Goal: Task Accomplishment & Management: Manage account settings

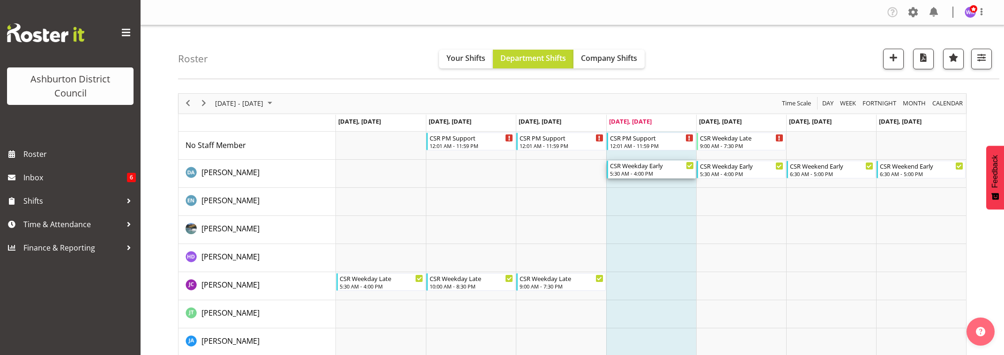
click at [646, 171] on div "5:30 AM - 4:00 PM" at bounding box center [652, 173] width 84 height 7
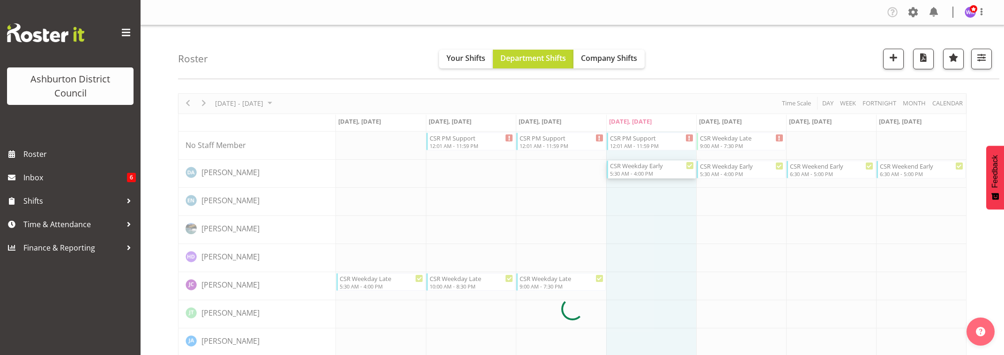
select select
select select "8"
select select "2025"
select select "16"
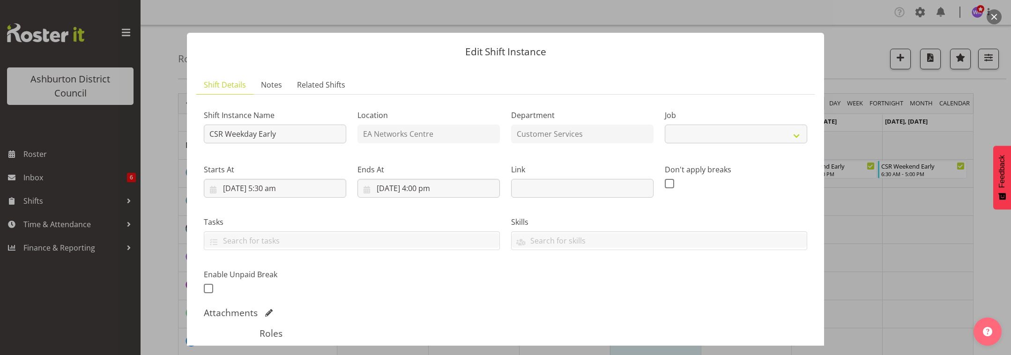
select select "30"
click at [440, 190] on input "[DATE] 4:00 pm" at bounding box center [428, 188] width 142 height 19
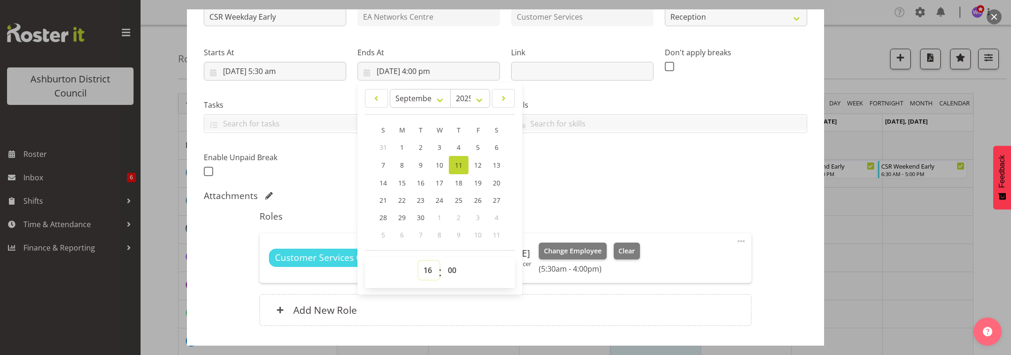
click at [427, 271] on select "00 01 02 03 04 05 06 07 08 09 10 11 12 13 14 15 16 17 18 19 20 21 22 23" at bounding box center [428, 270] width 21 height 19
select select "11"
click at [418, 261] on select "00 01 02 03 04 05 06 07 08 09 10 11 12 13 14 15 16 17 18 19 20 21 22 23" at bounding box center [428, 270] width 21 height 19
type input "[DATE] 11:00 am"
click at [744, 188] on div "Shift Instance Name CSR Weekday Early Location EA Networks Centre Department Cu…" at bounding box center [505, 161] width 603 height 352
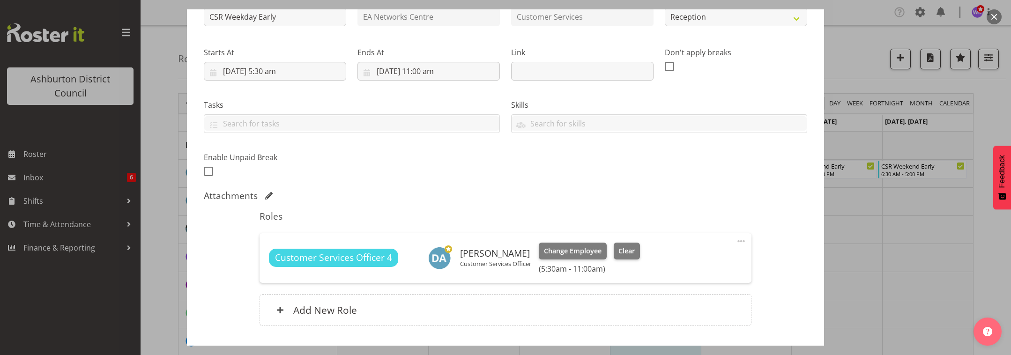
scroll to position [156, 0]
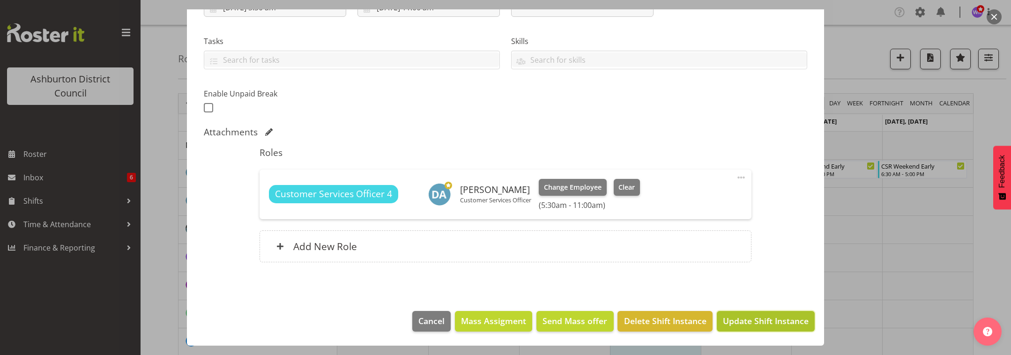
click at [780, 321] on span "Update Shift Instance" at bounding box center [766, 321] width 86 height 12
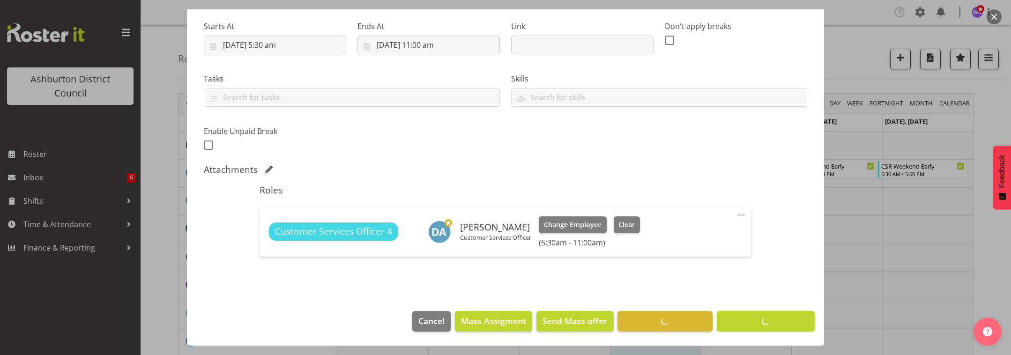
scroll to position [143, 0]
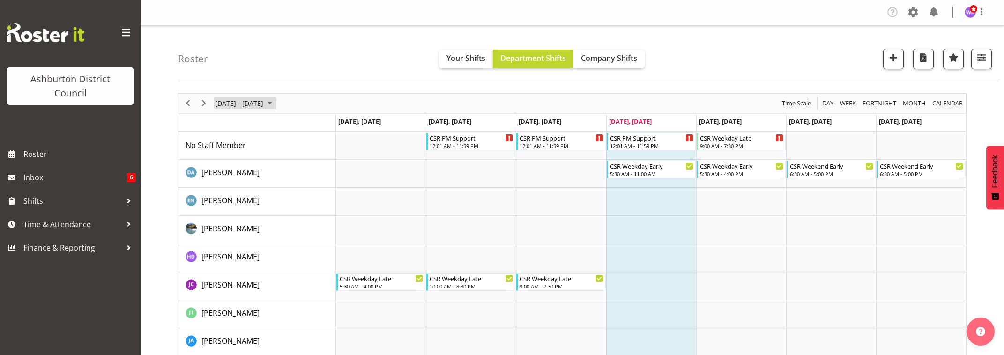
click at [235, 105] on span "[DATE] - [DATE]" at bounding box center [239, 103] width 50 height 12
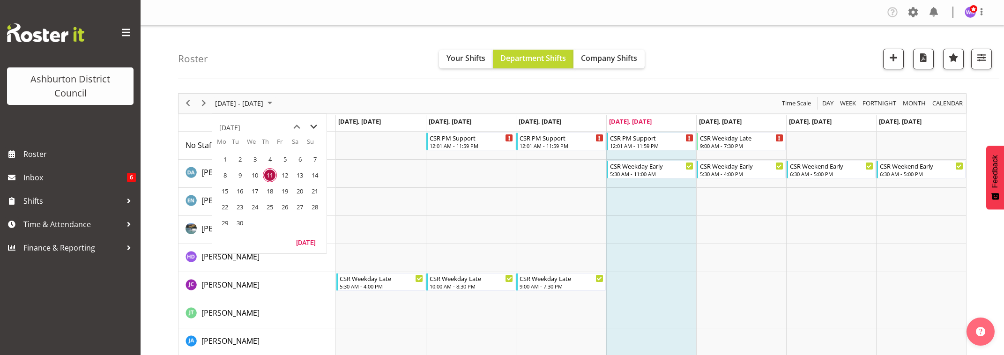
click at [314, 126] on span "next month" at bounding box center [313, 127] width 16 height 17
click at [241, 208] on span "23" at bounding box center [240, 207] width 14 height 14
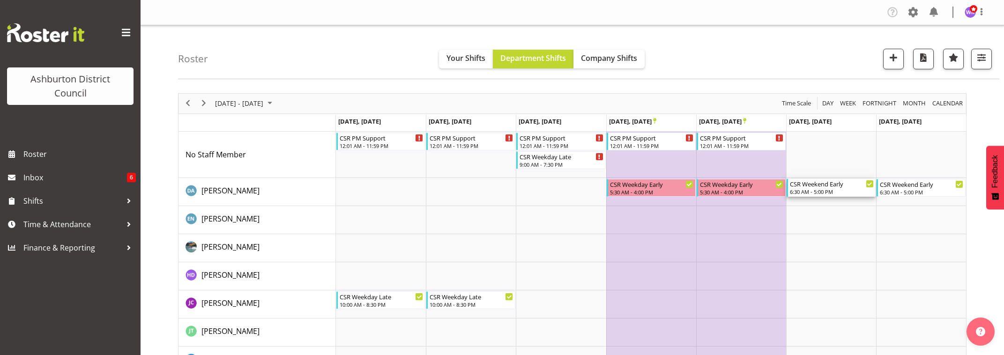
click at [839, 190] on div "6:30 AM - 5:00 PM" at bounding box center [832, 191] width 84 height 7
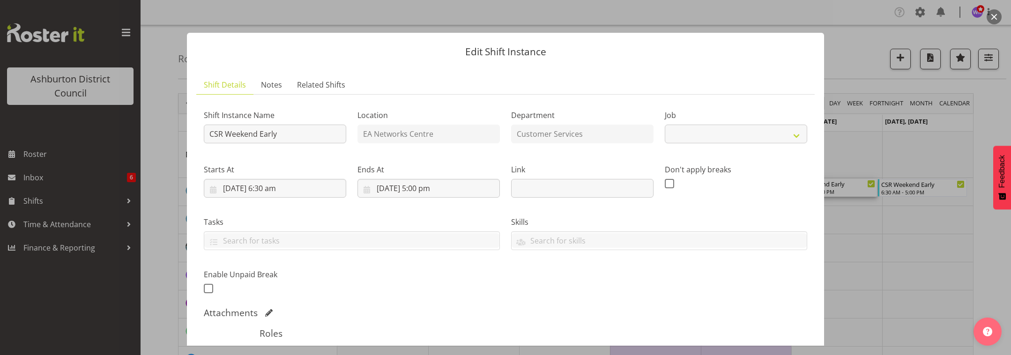
scroll to position [156, 0]
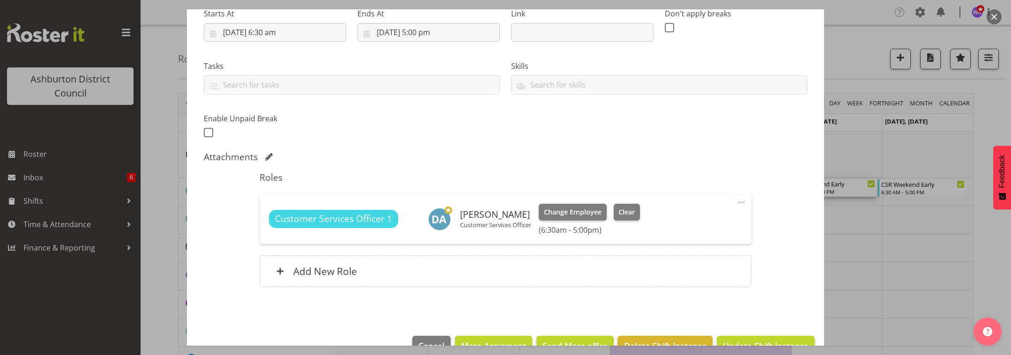
select select "30"
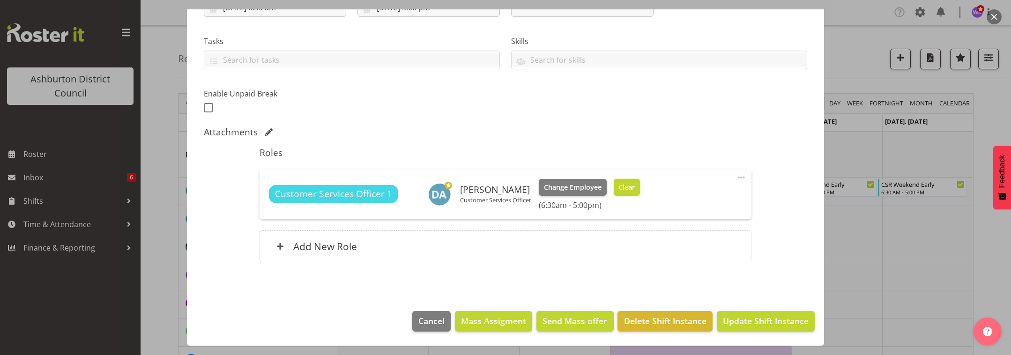
click at [635, 187] on span "Clear" at bounding box center [626, 187] width 16 height 10
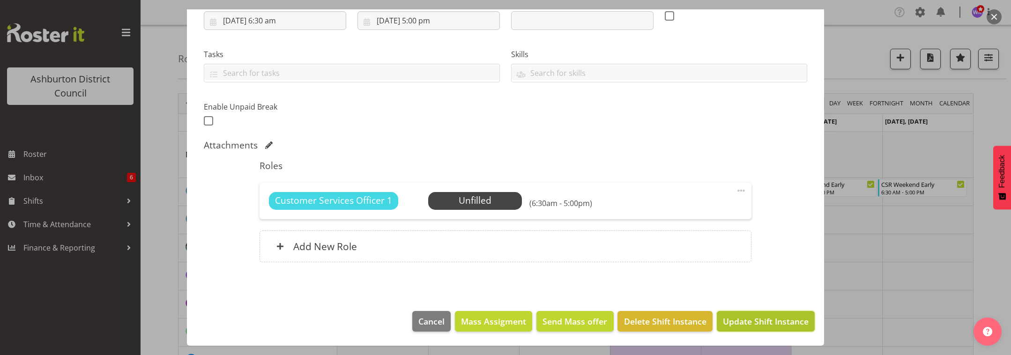
click at [763, 320] on span "Update Shift Instance" at bounding box center [766, 321] width 86 height 12
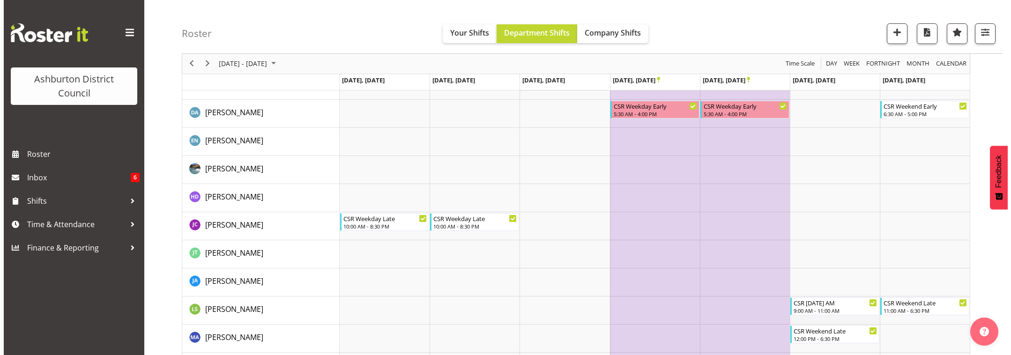
scroll to position [156, 0]
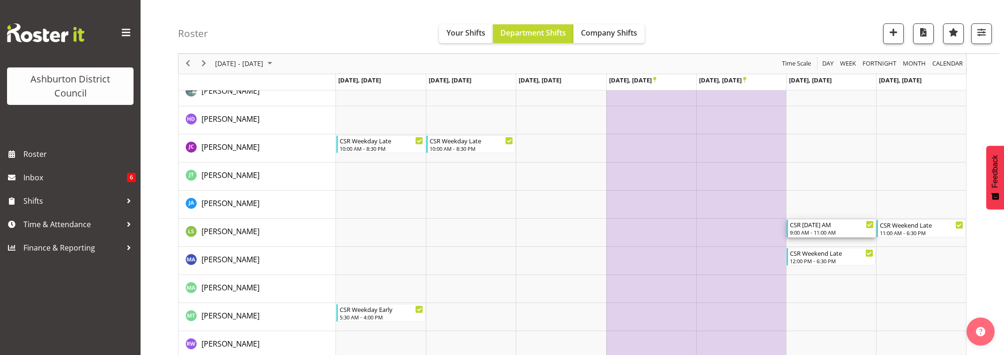
click at [828, 231] on div "9:00 AM - 11:00 AM" at bounding box center [832, 232] width 84 height 7
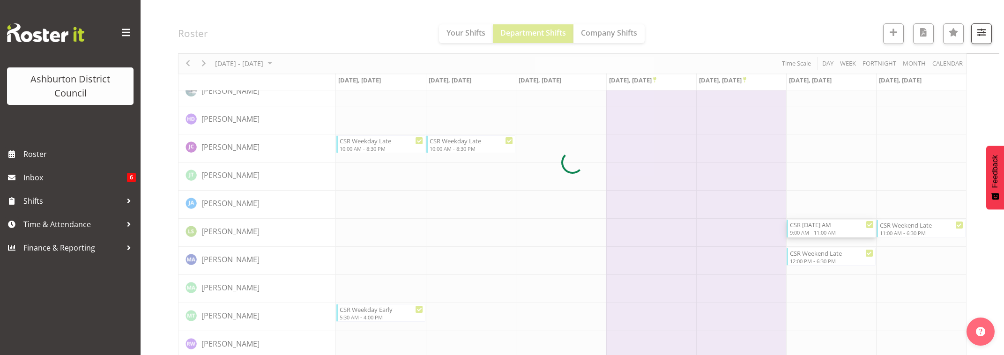
select select
select select "11"
select select "2025"
select select "9"
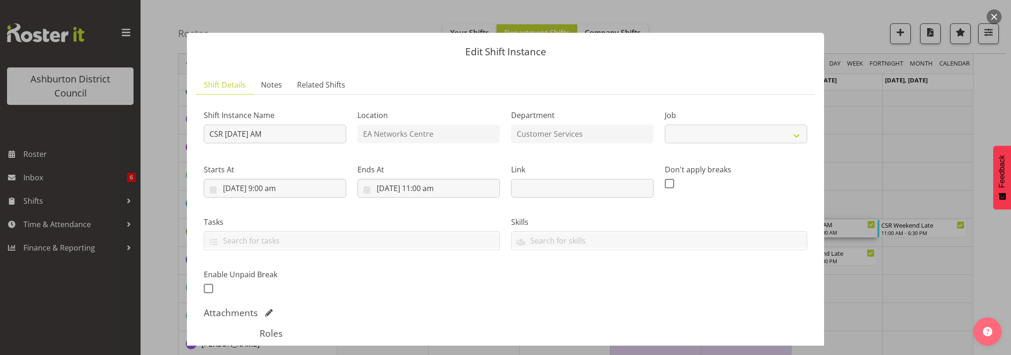
select select "30"
click at [264, 189] on input "[DATE] 9:00 am" at bounding box center [275, 188] width 142 height 19
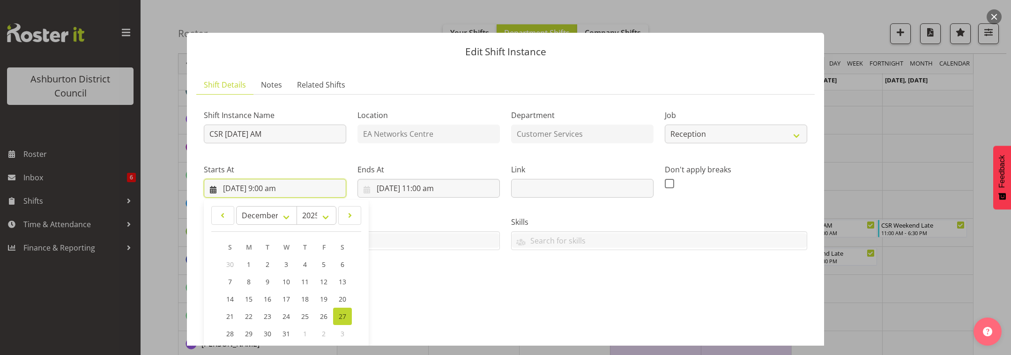
scroll to position [117, 0]
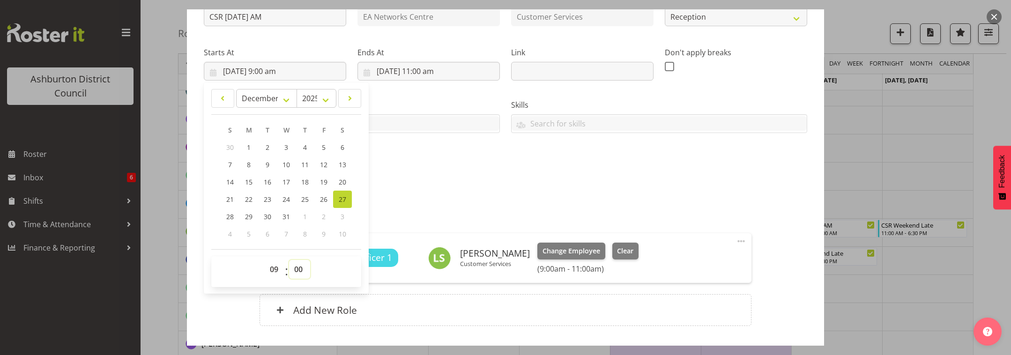
click at [297, 271] on select "00 01 02 03 04 05 06 07 08 09 10 11 12 13 14 15 16 17 18 19 20 21 22 23 24 25 2…" at bounding box center [299, 269] width 21 height 19
select select "30"
click at [289, 260] on select "00 01 02 03 04 05 06 07 08 09 10 11 12 13 14 15 16 17 18 19 20 21 22 23 24 25 2…" at bounding box center [299, 269] width 21 height 19
type input "[DATE] 9:30 am"
click at [434, 72] on input "[DATE] 11:00 am" at bounding box center [428, 71] width 142 height 19
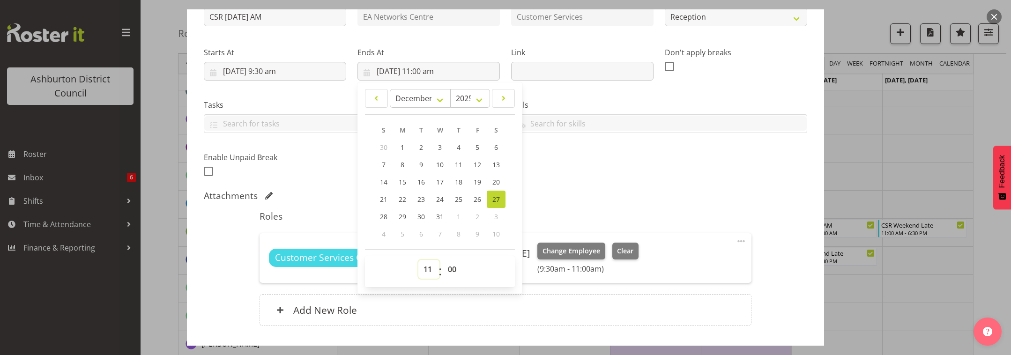
click at [430, 270] on select "00 01 02 03 04 05 06 07 08 09 10 11 12 13 14 15 16 17 18 19 20 21 22 23" at bounding box center [428, 269] width 21 height 19
select select "15"
click at [418, 260] on select "00 01 02 03 04 05 06 07 08 09 10 11 12 13 14 15 16 17 18 19 20 21 22 23" at bounding box center [428, 269] width 21 height 19
type input "[DATE] 3:00 pm"
click at [597, 197] on div "Attachments" at bounding box center [505, 195] width 603 height 11
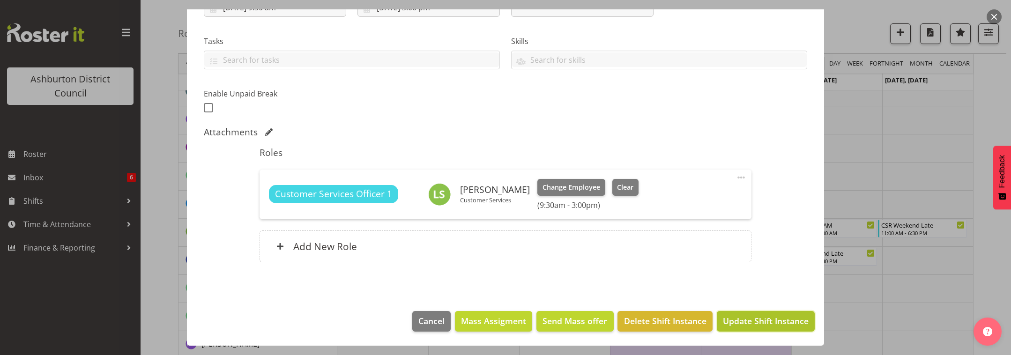
click at [765, 326] on span "Update Shift Instance" at bounding box center [766, 321] width 86 height 12
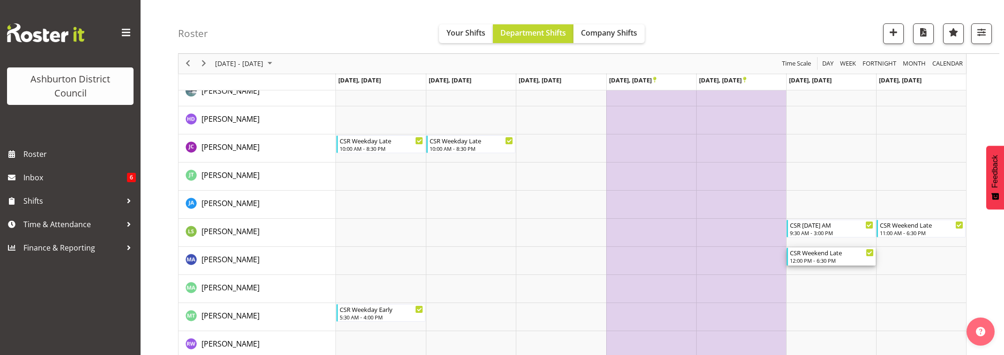
click at [833, 260] on div "12:00 PM - 6:30 PM" at bounding box center [832, 260] width 84 height 7
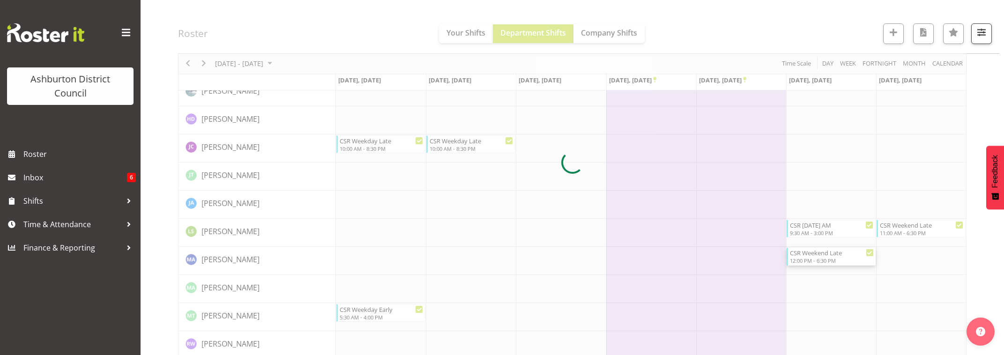
select select
select select "11"
select select "2025"
select select "18"
select select "30"
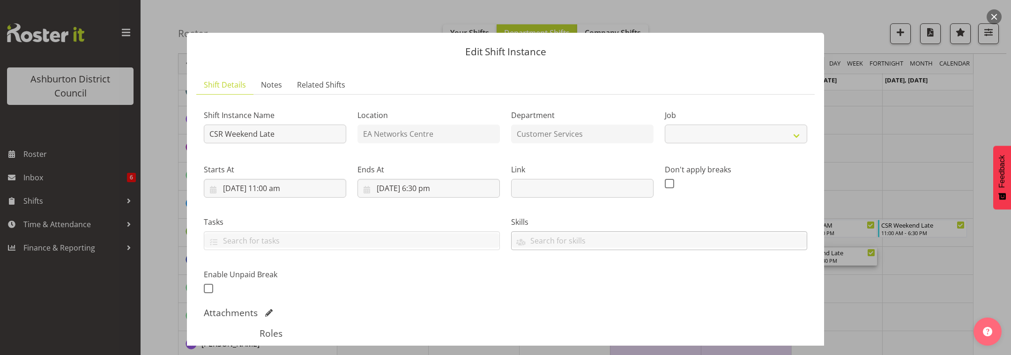
select select "30"
click at [413, 186] on input "[DATE] 6:30 pm" at bounding box center [428, 188] width 142 height 19
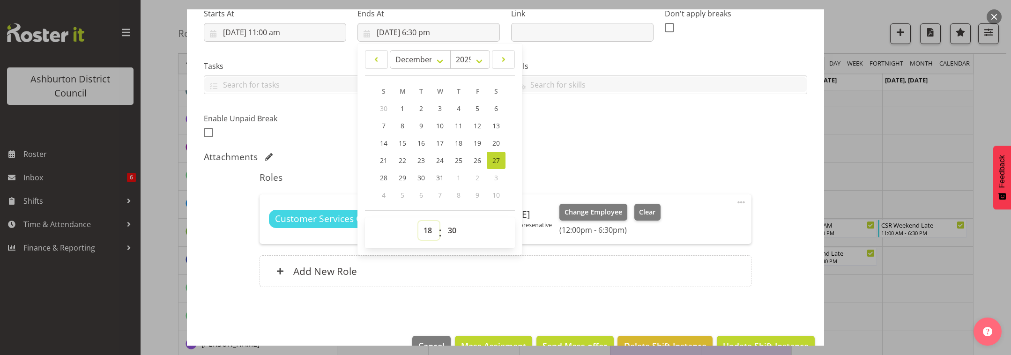
click at [428, 231] on select "00 01 02 03 04 05 06 07 08 09 10 11 12 13 14 15 16 17 18 19 20 21 22 23" at bounding box center [428, 230] width 21 height 19
select select "17"
click at [418, 221] on select "00 01 02 03 04 05 06 07 08 09 10 11 12 13 14 15 16 17 18 19 20 21 22 23" at bounding box center [428, 230] width 21 height 19
type input "[DATE] 5:30 pm"
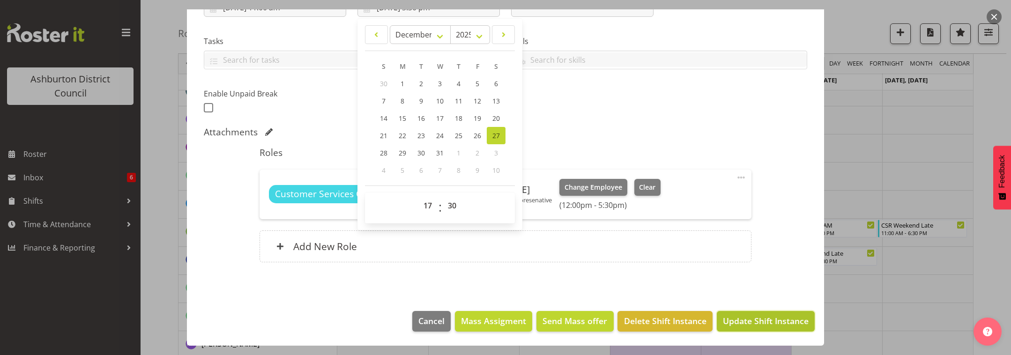
click at [762, 320] on span "Update Shift Instance" at bounding box center [766, 321] width 86 height 12
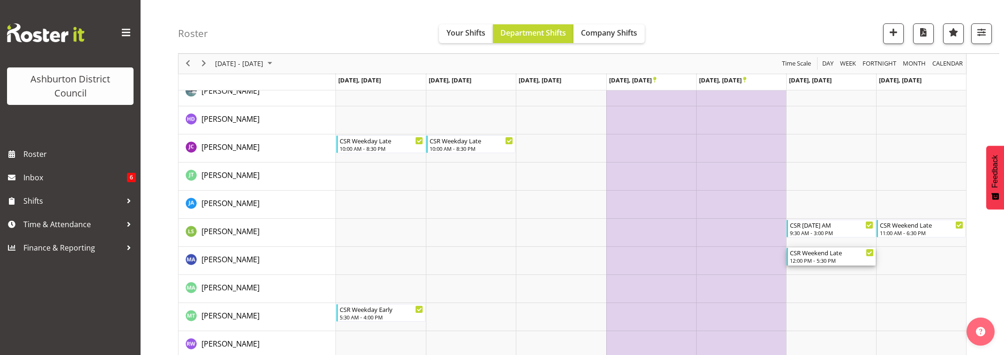
click at [830, 261] on div "12:00 PM - 5:30 PM" at bounding box center [832, 260] width 84 height 7
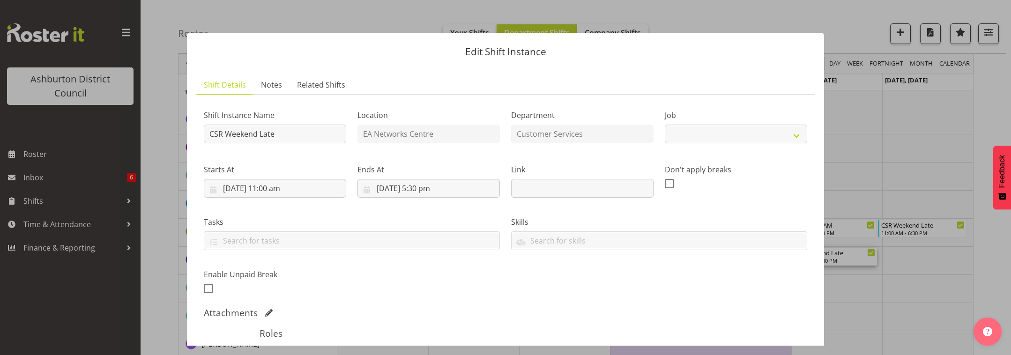
select select "30"
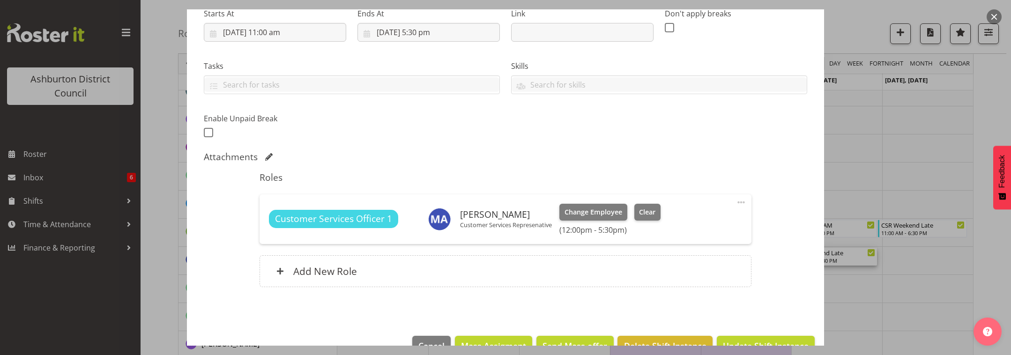
scroll to position [181, 0]
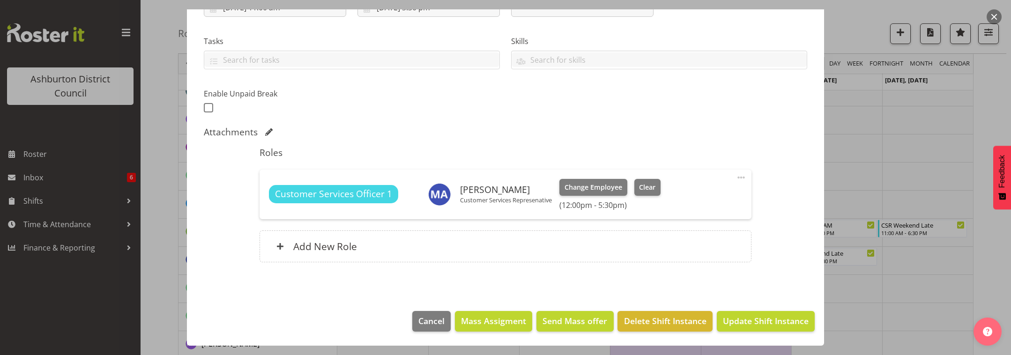
click at [735, 178] on span at bounding box center [740, 177] width 11 height 11
click at [670, 196] on link "Edit" at bounding box center [702, 198] width 90 height 17
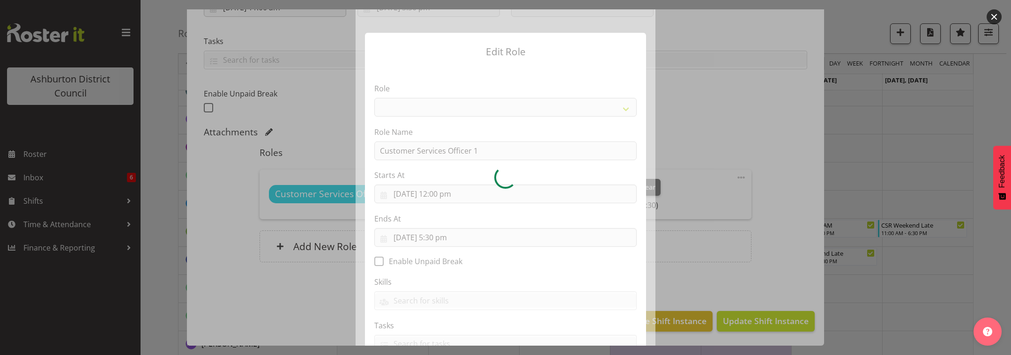
select select "82"
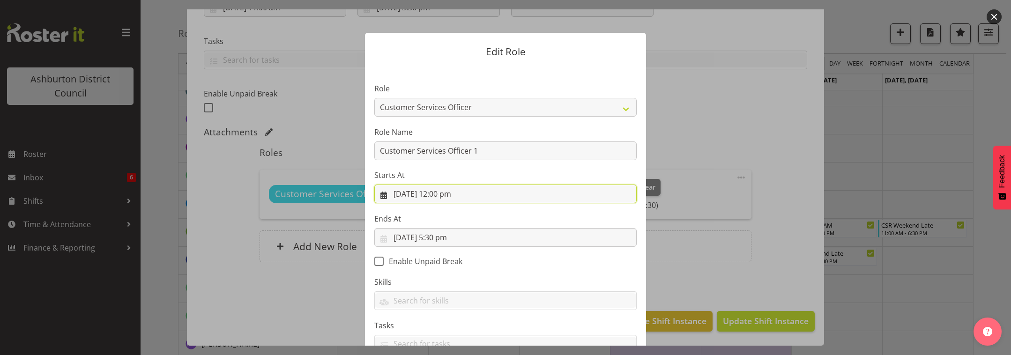
click at [449, 196] on input "[DATE] 12:00 pm" at bounding box center [505, 194] width 262 height 19
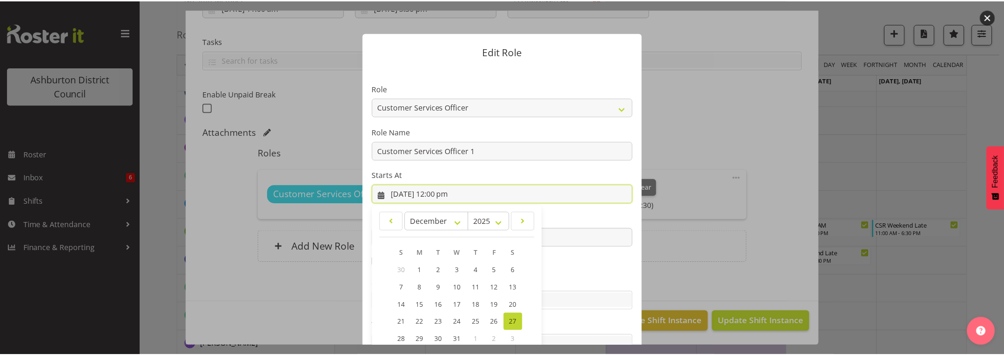
scroll to position [71, 0]
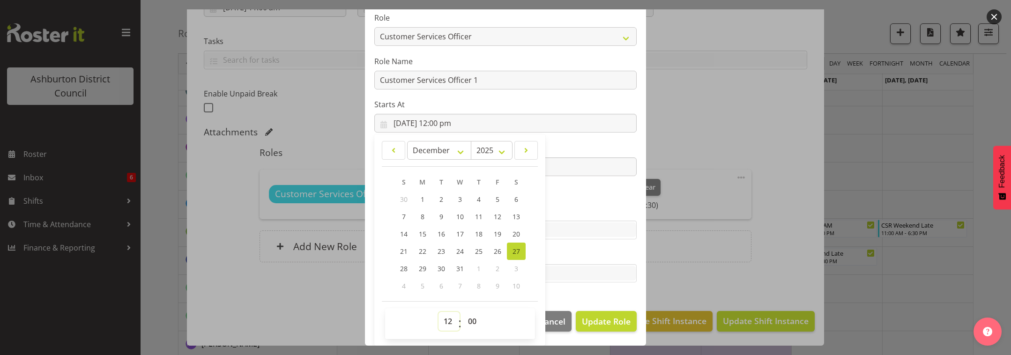
click at [444, 325] on select "00 01 02 03 04 05 06 07 08 09 10 11 12 13 14 15 16 17 18 19 20 21 22 23" at bounding box center [448, 321] width 21 height 19
select select "11"
click at [438, 312] on select "00 01 02 03 04 05 06 07 08 09 10 11 12 13 14 15 16 17 18 19 20 21 22 23" at bounding box center [448, 321] width 21 height 19
type input "[DATE] 11:00 am"
click at [601, 320] on span "Update Role" at bounding box center [606, 321] width 49 height 12
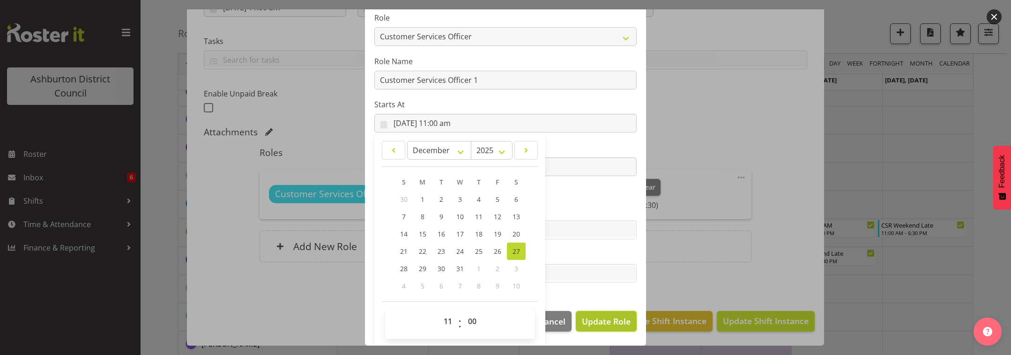
select select
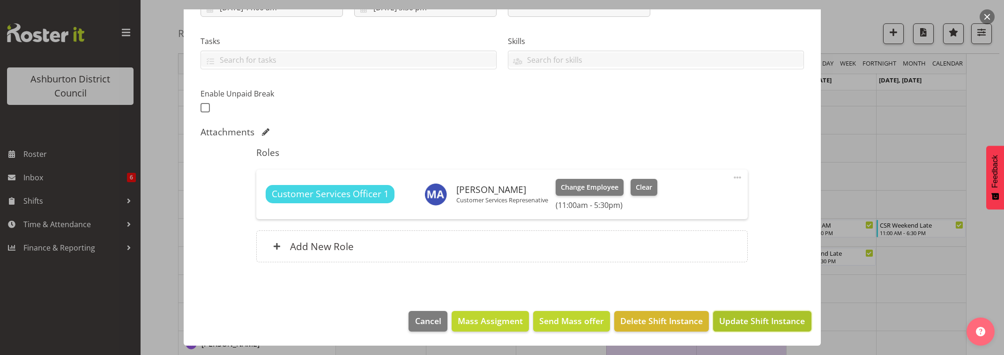
click at [763, 320] on span "Update Shift Instance" at bounding box center [762, 321] width 86 height 12
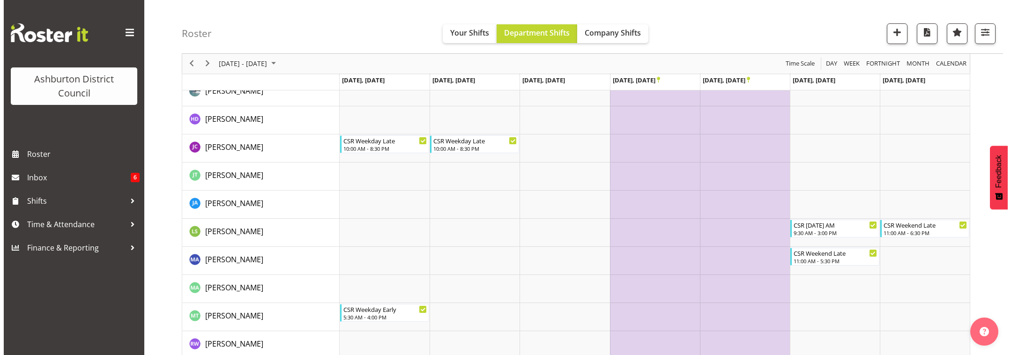
scroll to position [39, 0]
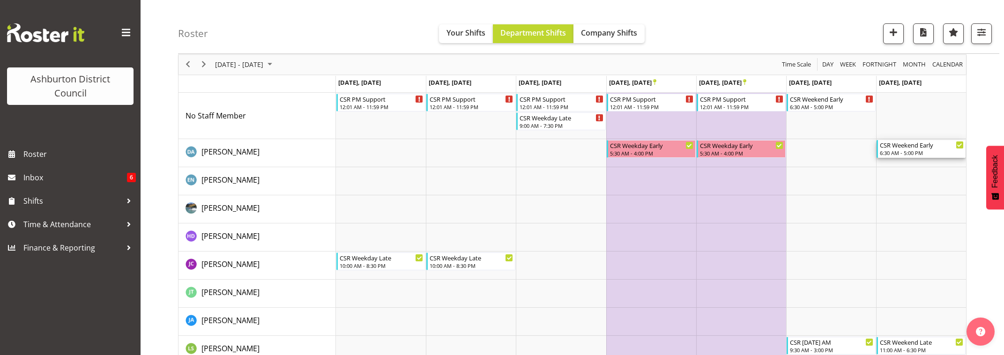
click at [933, 150] on div "6:30 AM - 5:00 PM" at bounding box center [922, 152] width 84 height 7
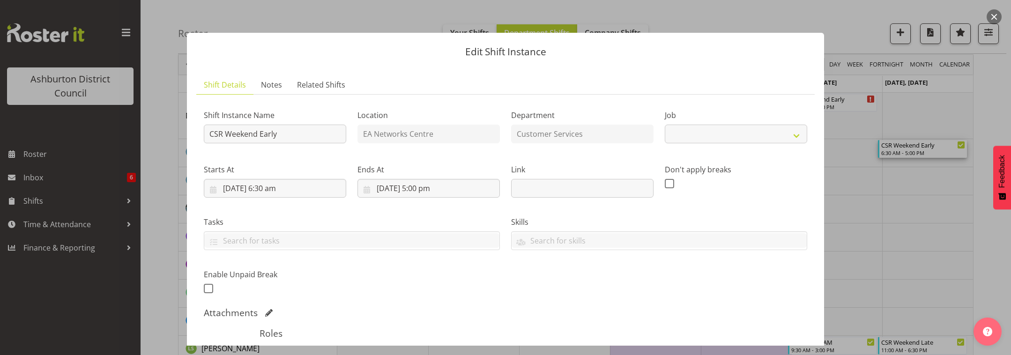
select select "30"
click at [267, 186] on input "[DATE] 6:30 am" at bounding box center [275, 188] width 142 height 19
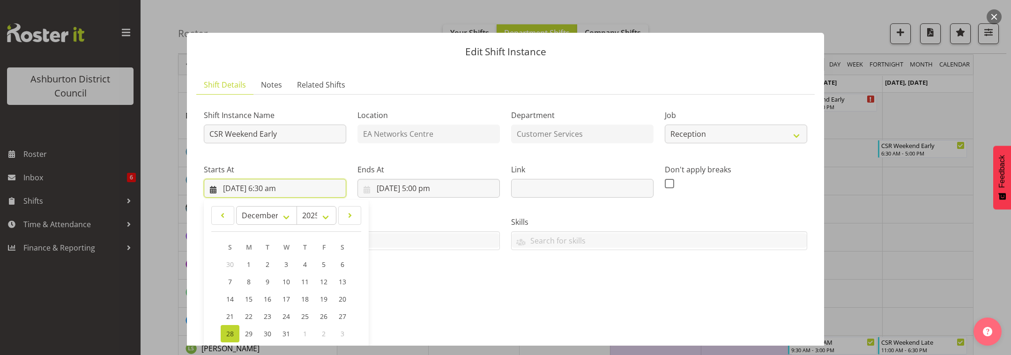
scroll to position [117, 0]
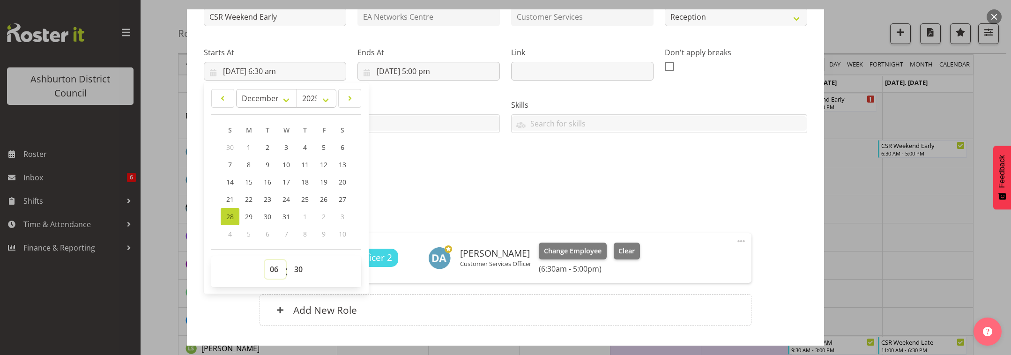
click at [270, 268] on select "00 01 02 03 04 05 06 07 08 09 10 11 12 13 14 15 16 17 18 19 20 21 22 23" at bounding box center [275, 269] width 21 height 19
select select "11"
click at [265, 260] on select "00 01 02 03 04 05 06 07 08 09 10 11 12 13 14 15 16 17 18 19 20 21 22 23" at bounding box center [275, 269] width 21 height 19
type input "[DATE] 11:30 am"
click at [298, 270] on select "00 01 02 03 04 05 06 07 08 09 10 11 12 13 14 15 16 17 18 19 20 21 22 23 24 25 2…" at bounding box center [299, 269] width 21 height 19
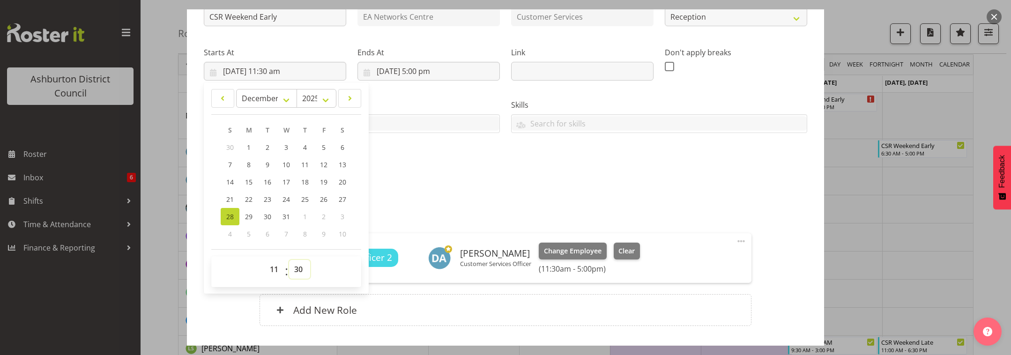
select select "0"
click at [289, 260] on select "00 01 02 03 04 05 06 07 08 09 10 11 12 13 14 15 16 17 18 19 20 21 22 23 24 25 2…" at bounding box center [299, 269] width 21 height 19
type input "[DATE] 11:00 am"
click at [425, 72] on input "[DATE] 5:00 pm" at bounding box center [428, 71] width 142 height 19
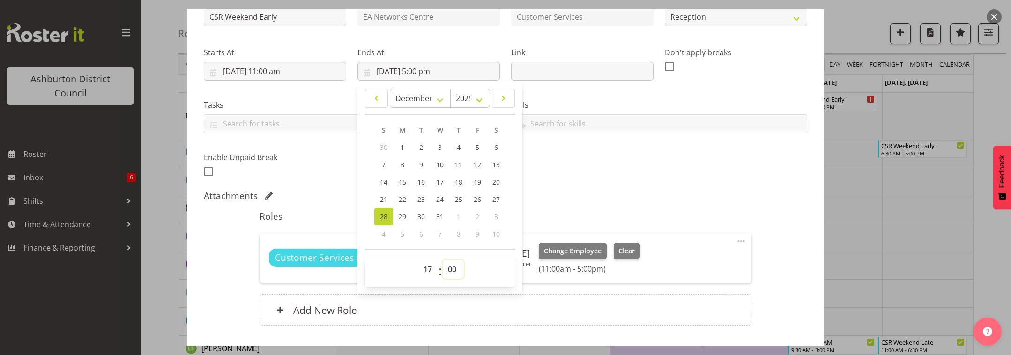
click at [449, 270] on select "00 01 02 03 04 05 06 07 08 09 10 11 12 13 14 15 16 17 18 19 20 21 22 23 24 25 2…" at bounding box center [453, 269] width 21 height 19
select select "30"
click at [443, 260] on select "00 01 02 03 04 05 06 07 08 09 10 11 12 13 14 15 16 17 18 19 20 21 22 23 24 25 2…" at bounding box center [453, 269] width 21 height 19
type input "[DATE] 5:30 pm"
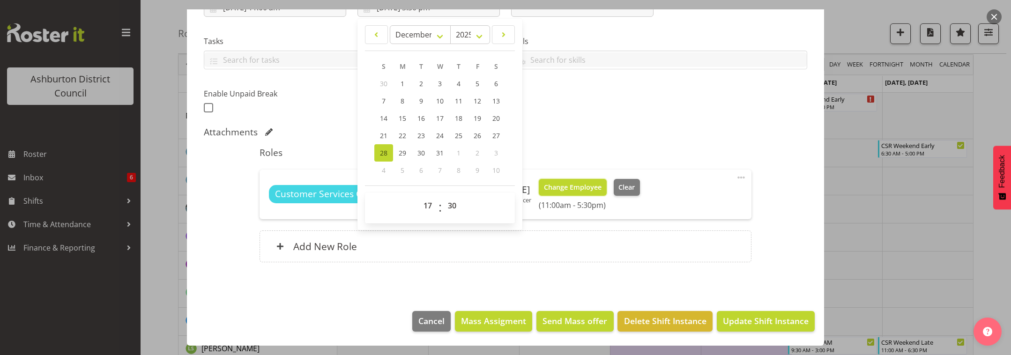
click at [587, 189] on span "Change Employee" at bounding box center [573, 187] width 58 height 10
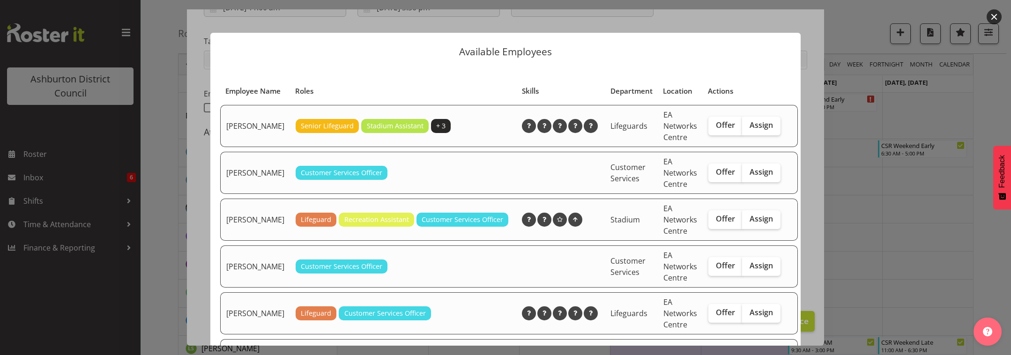
scroll to position [78, 0]
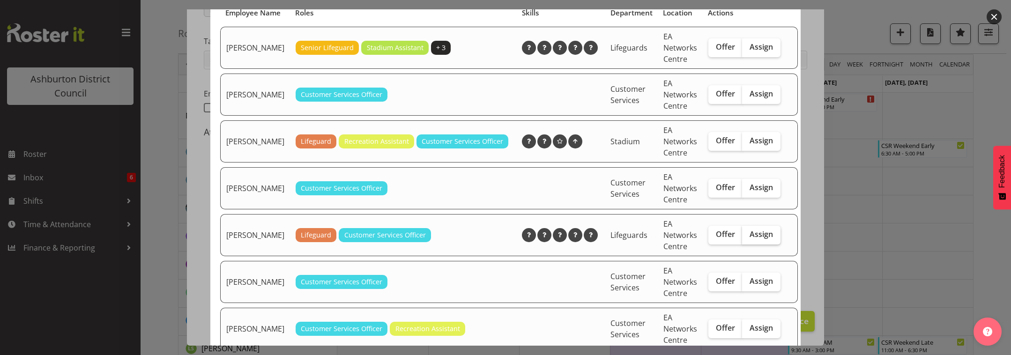
click at [750, 239] on span "Assign" at bounding box center [761, 234] width 23 height 9
click at [742, 238] on input "Assign" at bounding box center [745, 234] width 6 height 6
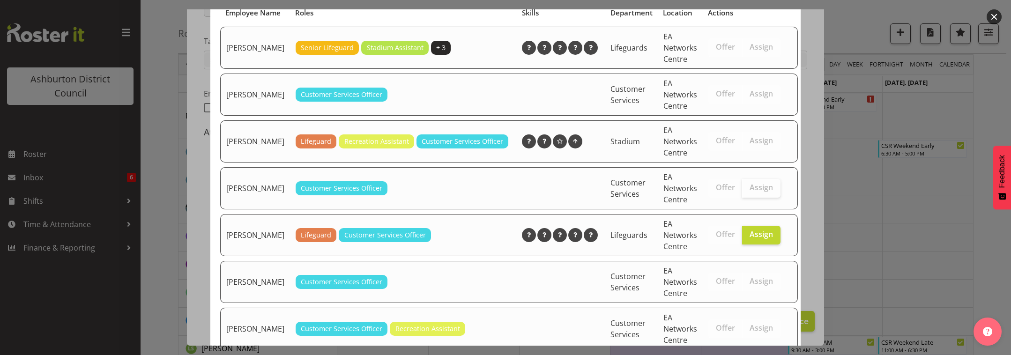
click at [750, 192] on span "Assign" at bounding box center [761, 187] width 23 height 9
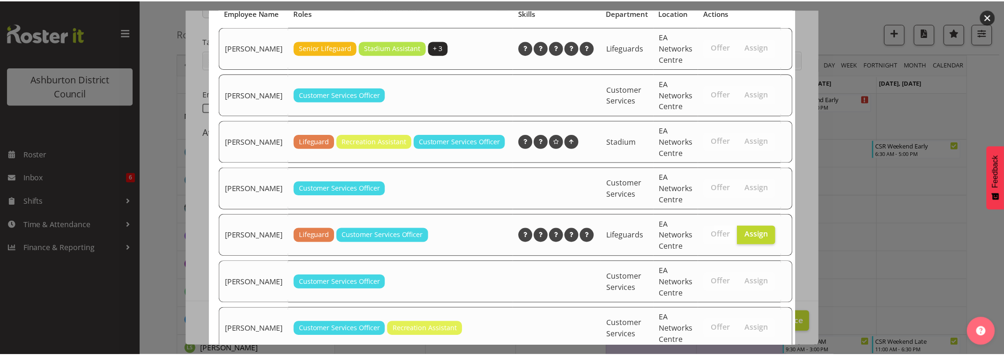
scroll to position [152, 0]
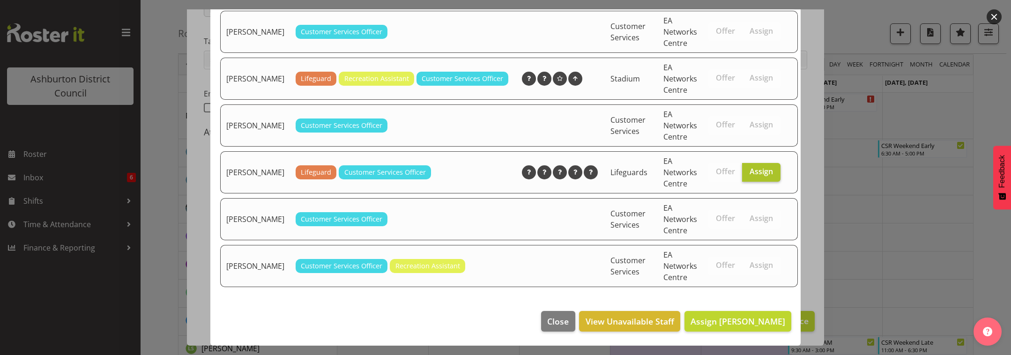
click at [750, 171] on span "Assign" at bounding box center [761, 171] width 23 height 9
click at [748, 171] on input "Assign" at bounding box center [745, 172] width 6 height 6
checkbox input "false"
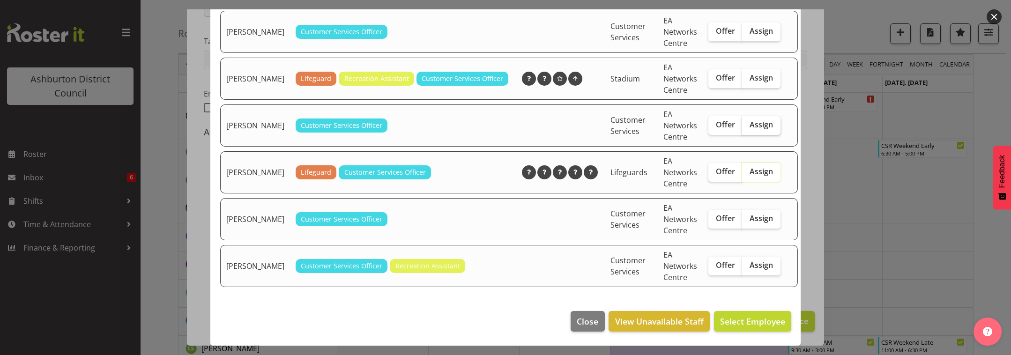
click at [750, 121] on span "Assign" at bounding box center [761, 124] width 23 height 9
click at [745, 122] on input "Assign" at bounding box center [745, 125] width 6 height 6
checkbox input "true"
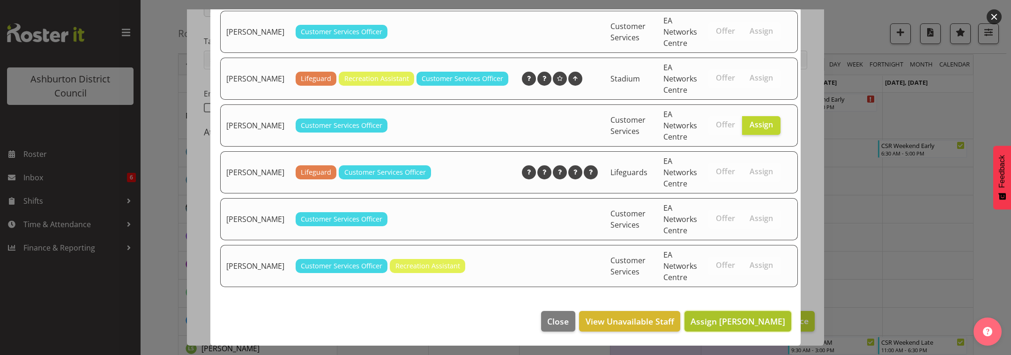
click at [746, 321] on span "Assign [PERSON_NAME]" at bounding box center [737, 321] width 95 height 11
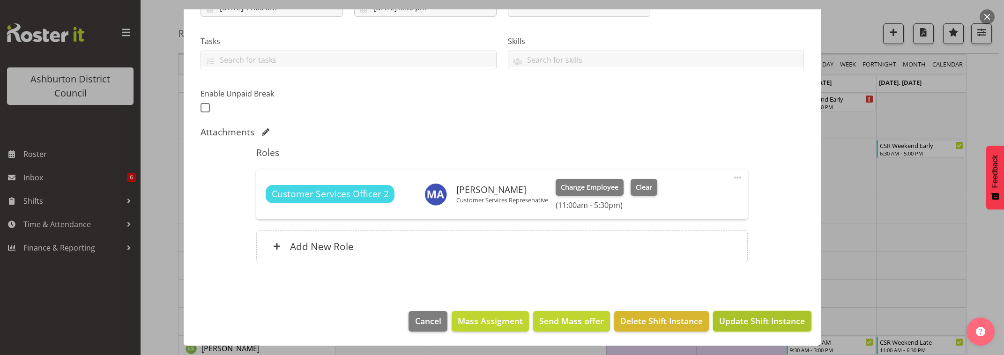
click at [750, 318] on span "Update Shift Instance" at bounding box center [762, 321] width 86 height 12
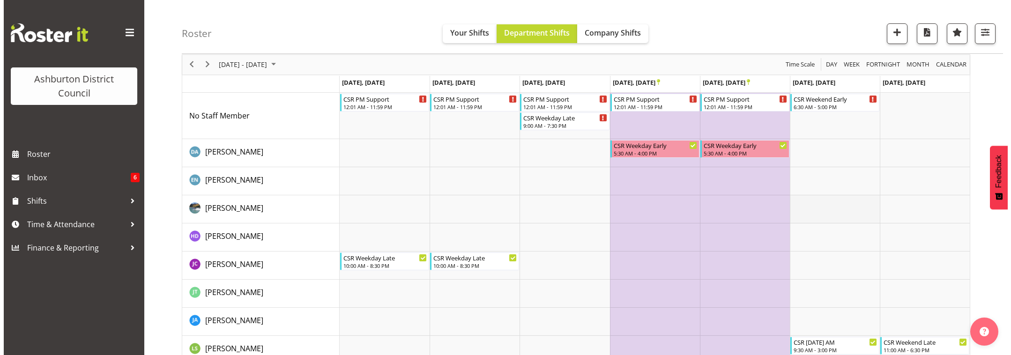
scroll to position [156, 0]
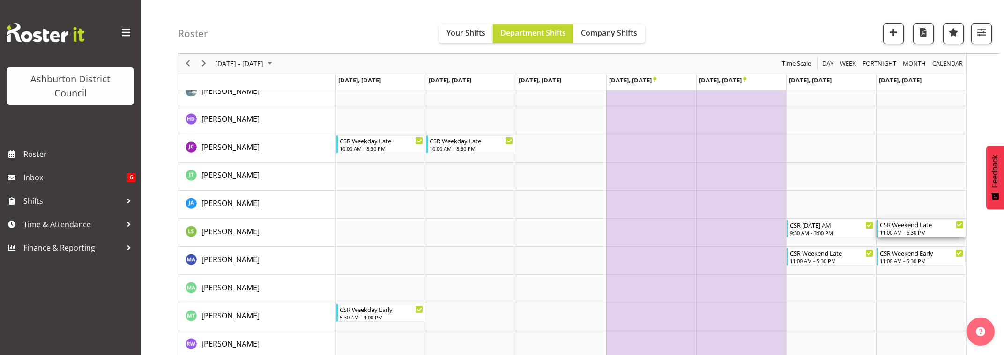
click at [918, 232] on div "11:00 AM - 6:30 PM" at bounding box center [922, 232] width 84 height 7
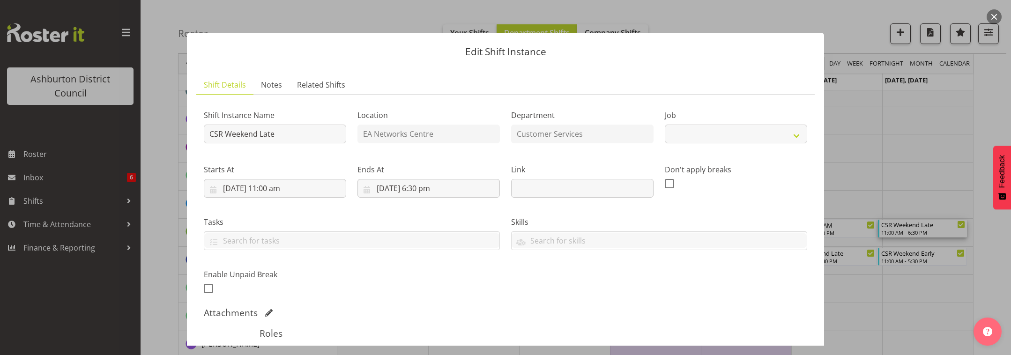
select select "30"
click at [292, 189] on input "[DATE] 11:00 am" at bounding box center [275, 188] width 142 height 19
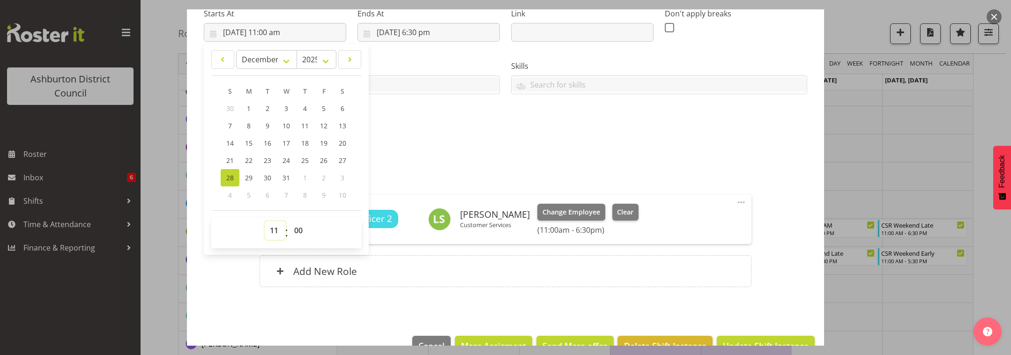
click at [275, 235] on select "00 01 02 03 04 05 06 07 08 09 10 11 12 13 14 15 16 17 18 19 20 21 22 23" at bounding box center [275, 230] width 21 height 19
select select "9"
click at [265, 221] on select "00 01 02 03 04 05 06 07 08 09 10 11 12 13 14 15 16 17 18 19 20 21 22 23" at bounding box center [275, 230] width 21 height 19
type input "[DATE] 9:00 am"
drag, startPoint x: 297, startPoint y: 231, endPoint x: 298, endPoint y: 226, distance: 5.3
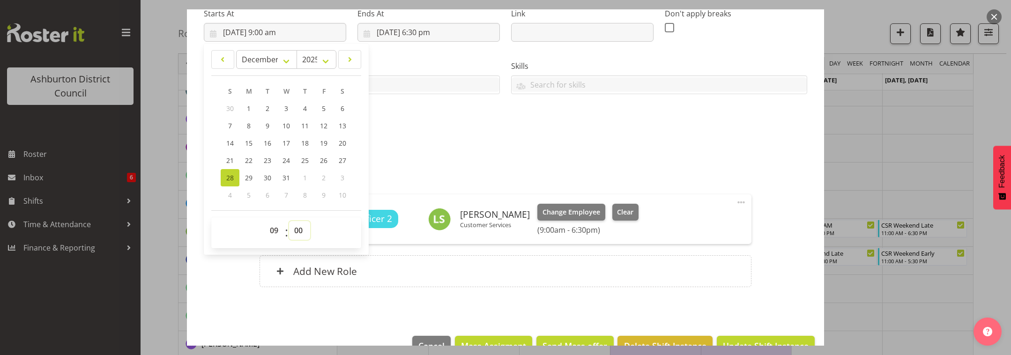
click at [297, 231] on select "00 01 02 03 04 05 06 07 08 09 10 11 12 13 14 15 16 17 18 19 20 21 22 23 24 25 2…" at bounding box center [299, 230] width 21 height 19
select select "30"
click at [289, 221] on select "00 01 02 03 04 05 06 07 08 09 10 11 12 13 14 15 16 17 18 19 20 21 22 23 24 25 2…" at bounding box center [299, 230] width 21 height 19
type input "[DATE] 9:30 am"
click at [422, 33] on input "[DATE] 6:30 pm" at bounding box center [428, 32] width 142 height 19
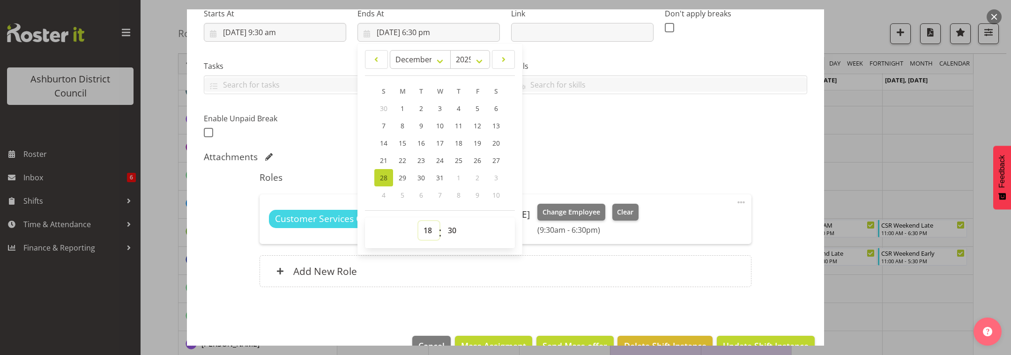
click at [427, 232] on select "00 01 02 03 04 05 06 07 08 09 10 11 12 13 14 15 16 17 18 19 20 21 22 23" at bounding box center [428, 230] width 21 height 19
select select "15"
click at [418, 221] on select "00 01 02 03 04 05 06 07 08 09 10 11 12 13 14 15 16 17 18 19 20 21 22 23" at bounding box center [428, 230] width 21 height 19
type input "[DATE] 3:30 pm"
click at [449, 229] on select "00 01 02 03 04 05 06 07 08 09 10 11 12 13 14 15 16 17 18 19 20 21 22 23 24 25 2…" at bounding box center [453, 230] width 21 height 19
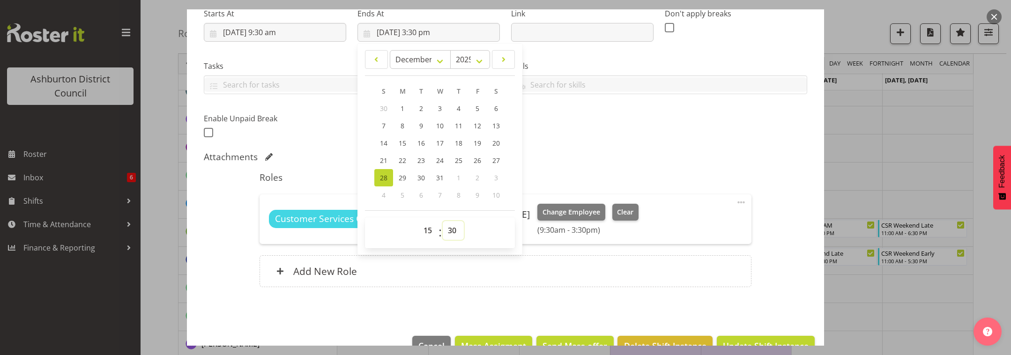
select select "0"
click at [443, 221] on select "00 01 02 03 04 05 06 07 08 09 10 11 12 13 14 15 16 17 18 19 20 21 22 23 24 25 2…" at bounding box center [453, 230] width 21 height 19
type input "[DATE] 3:00 pm"
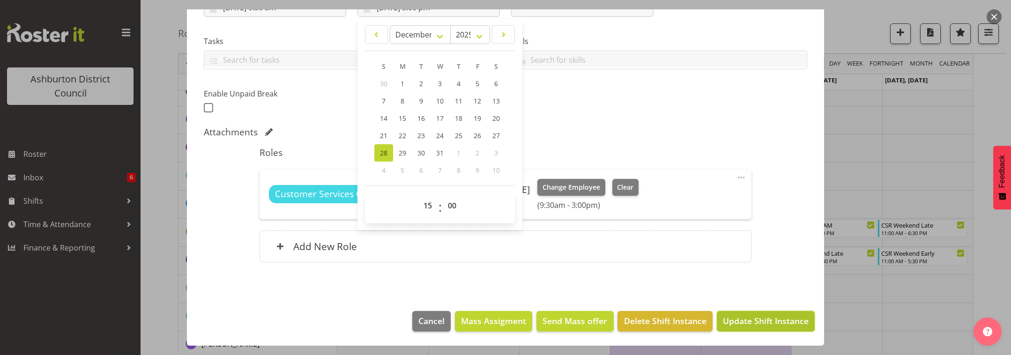
click at [761, 322] on span "Update Shift Instance" at bounding box center [766, 321] width 86 height 12
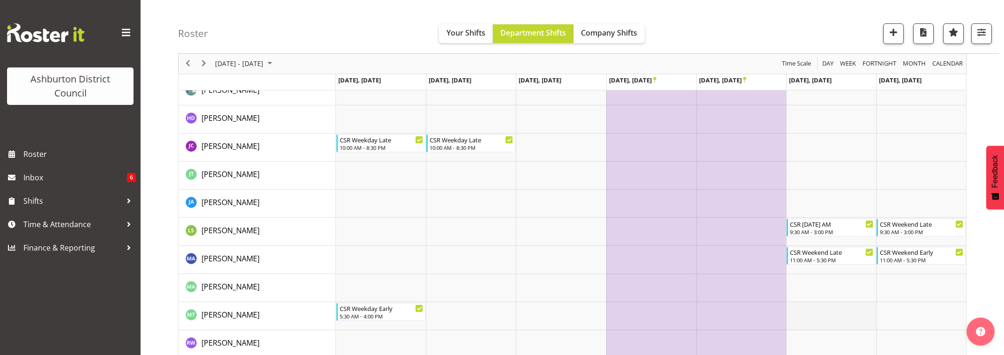
scroll to position [196, 0]
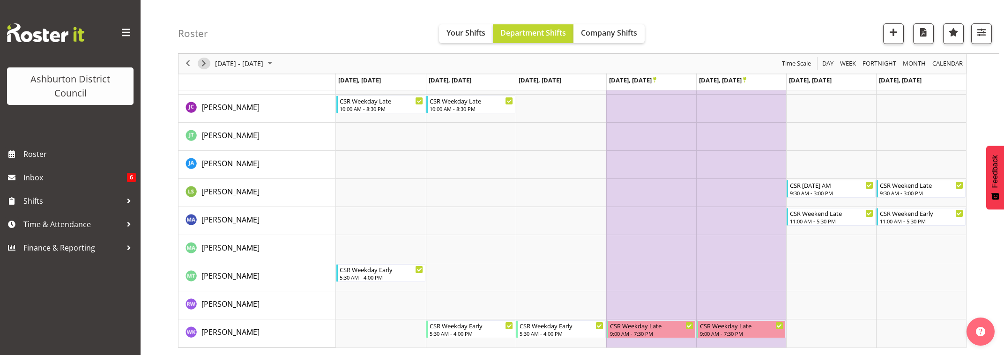
click at [205, 65] on span "Next" at bounding box center [203, 64] width 11 height 12
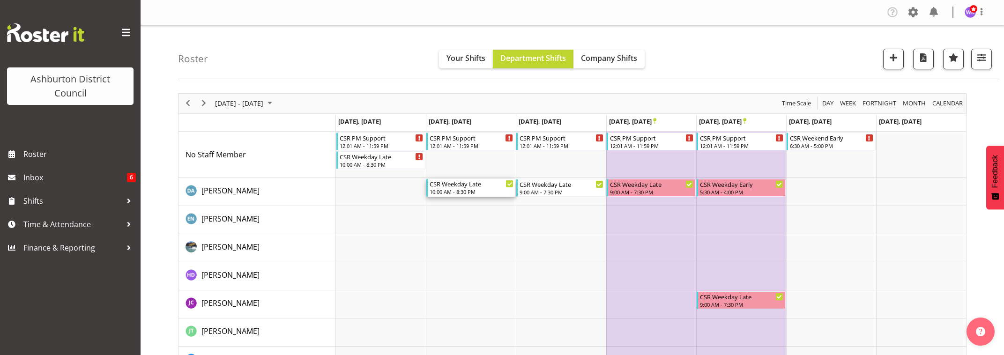
click at [487, 192] on div "10:00 AM - 8:30 PM" at bounding box center [472, 191] width 84 height 7
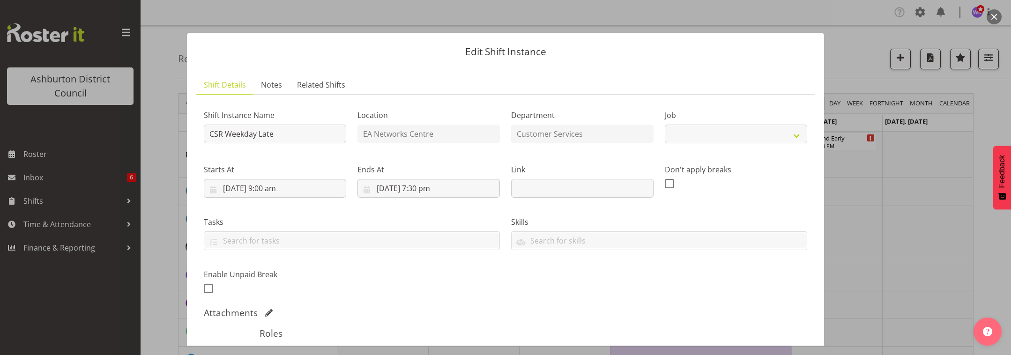
select select "30"
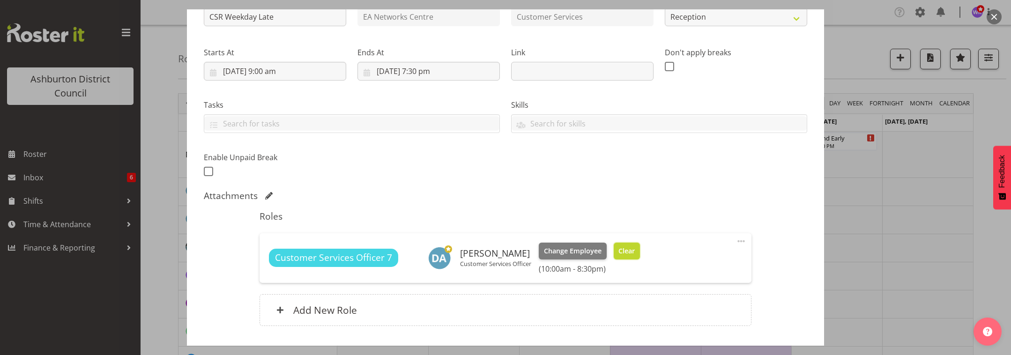
click at [630, 250] on span "Clear" at bounding box center [626, 251] width 16 height 10
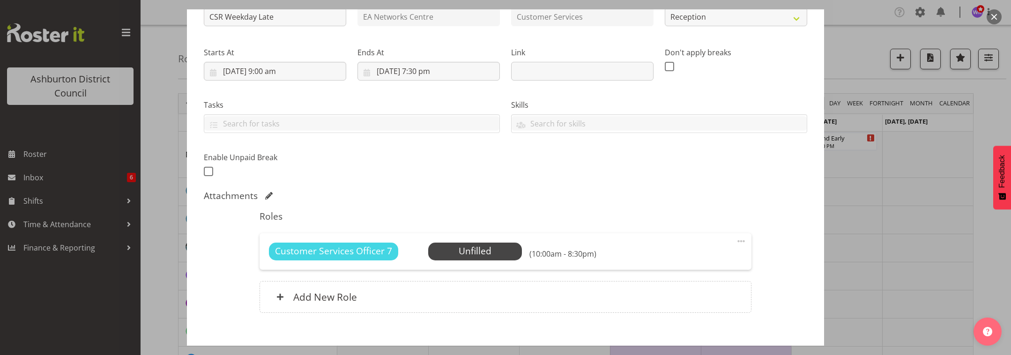
scroll to position [168, 0]
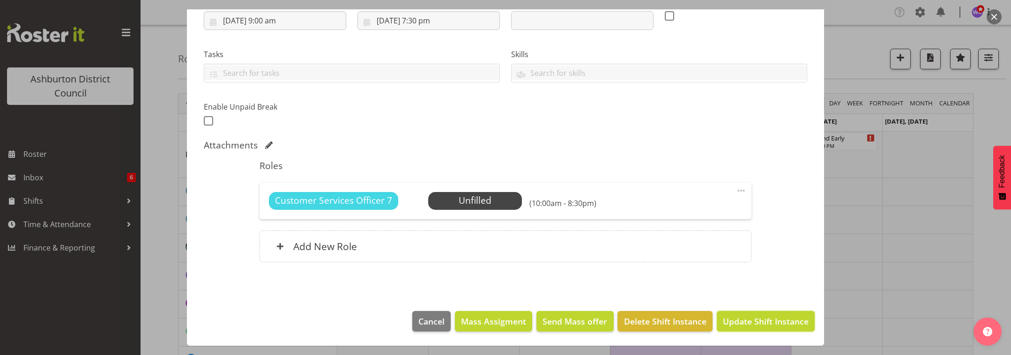
click at [768, 322] on span "Update Shift Instance" at bounding box center [766, 321] width 86 height 12
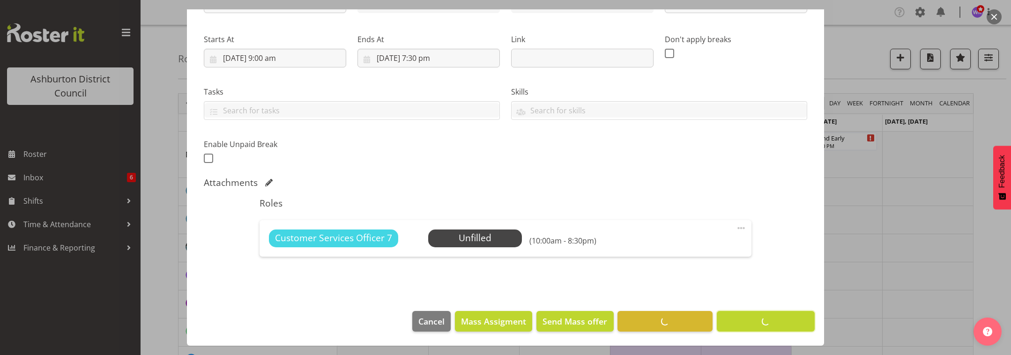
scroll to position [130, 0]
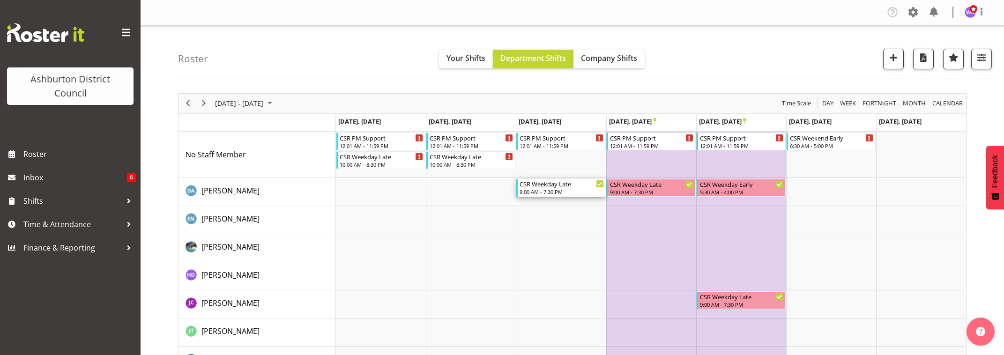
click at [545, 189] on div "9:00 AM - 7:30 PM" at bounding box center [562, 191] width 84 height 7
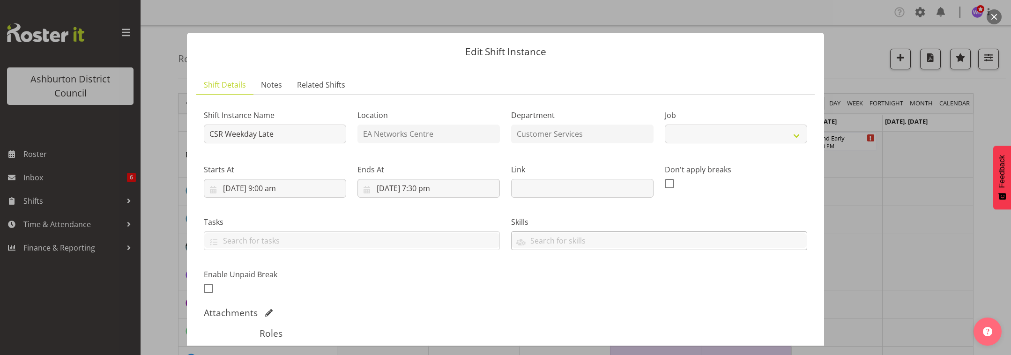
select select "30"
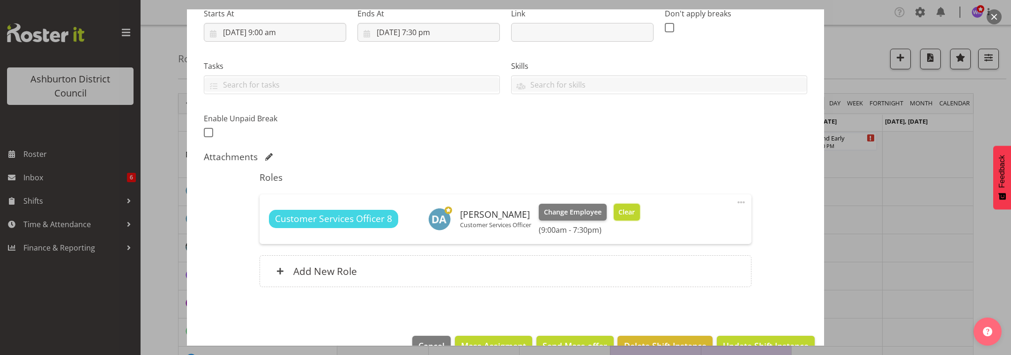
click at [627, 214] on span "Clear" at bounding box center [626, 212] width 16 height 10
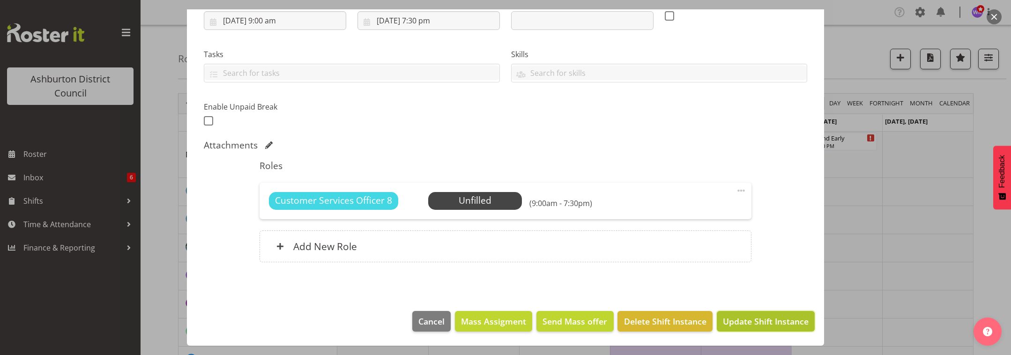
click at [774, 322] on span "Update Shift Instance" at bounding box center [766, 321] width 86 height 12
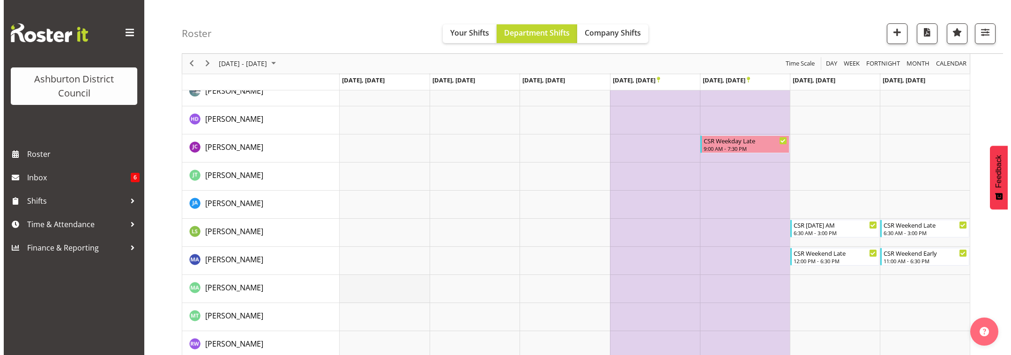
scroll to position [196, 0]
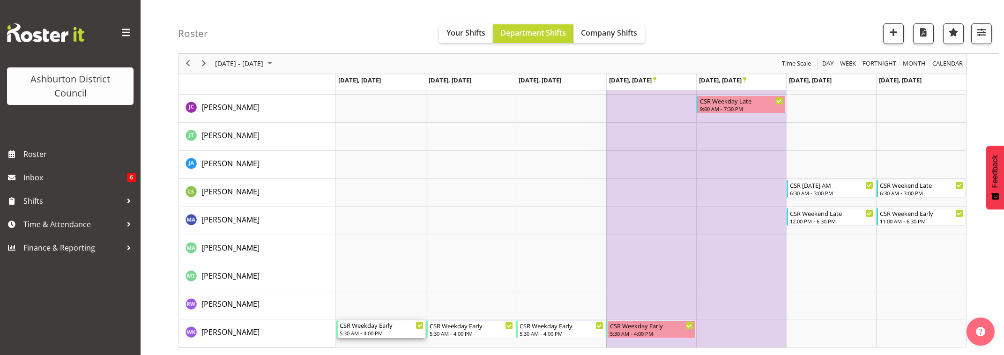
click at [401, 330] on div "5:30 AM - 4:00 PM" at bounding box center [382, 332] width 84 height 7
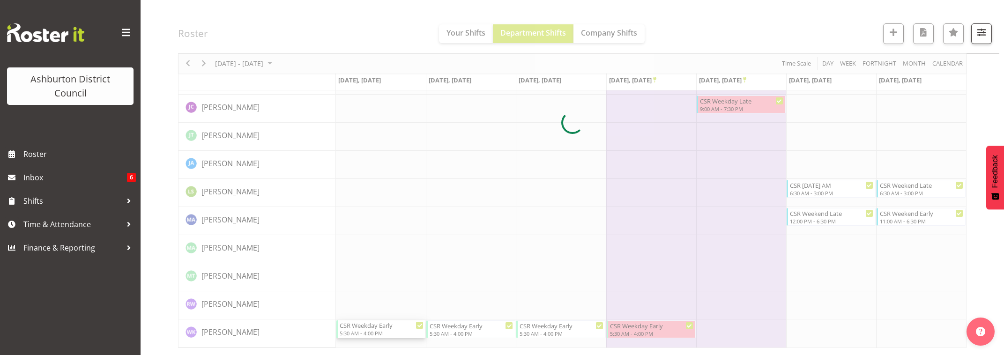
select select
select select "11"
select select "2025"
select select "5"
select select "30"
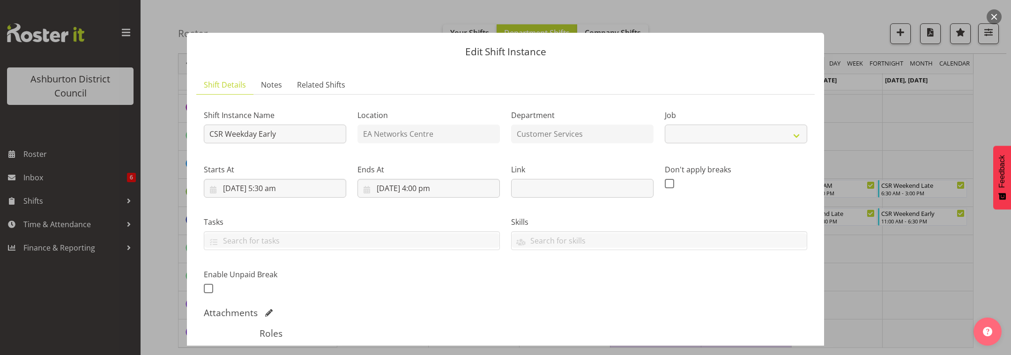
select select "30"
click at [280, 192] on input "[DATE] 5:30 am" at bounding box center [275, 188] width 142 height 19
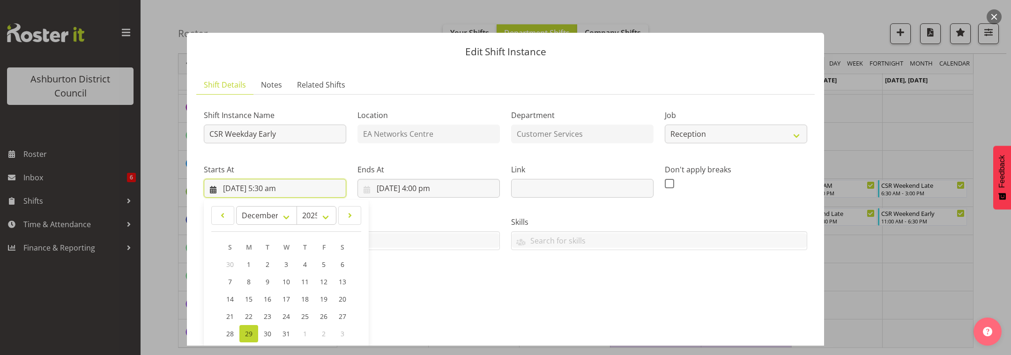
scroll to position [181, 0]
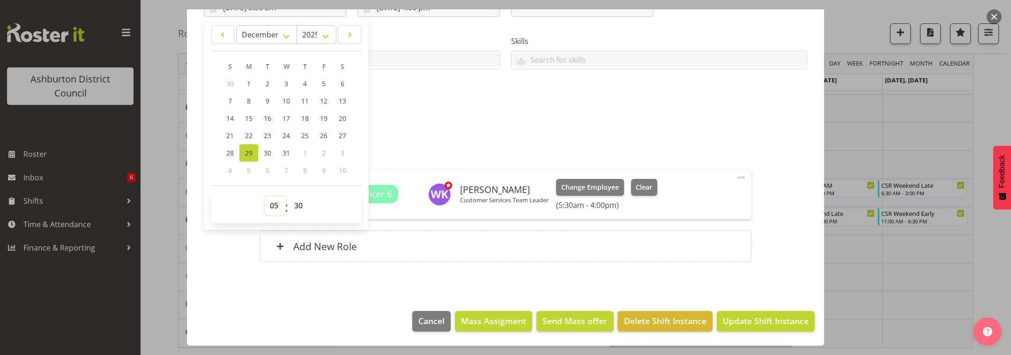
click at [272, 206] on select "00 01 02 03 04 05 06 07 08 09 10 11 12 13 14 15 16 17 18 19 20 21 22 23" at bounding box center [275, 205] width 21 height 19
select select "9"
click at [265, 196] on select "00 01 02 03 04 05 06 07 08 09 10 11 12 13 14 15 16 17 18 19 20 21 22 23" at bounding box center [275, 205] width 21 height 19
type input "[DATE] 9:30 am"
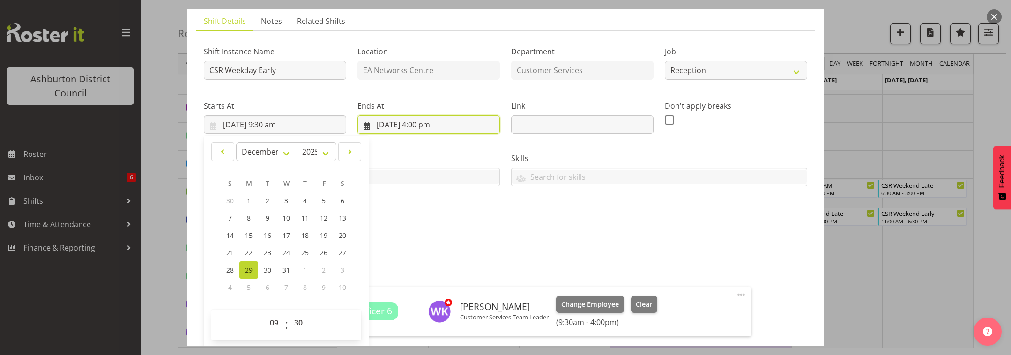
click at [440, 125] on input "[DATE] 4:00 pm" at bounding box center [428, 124] width 142 height 19
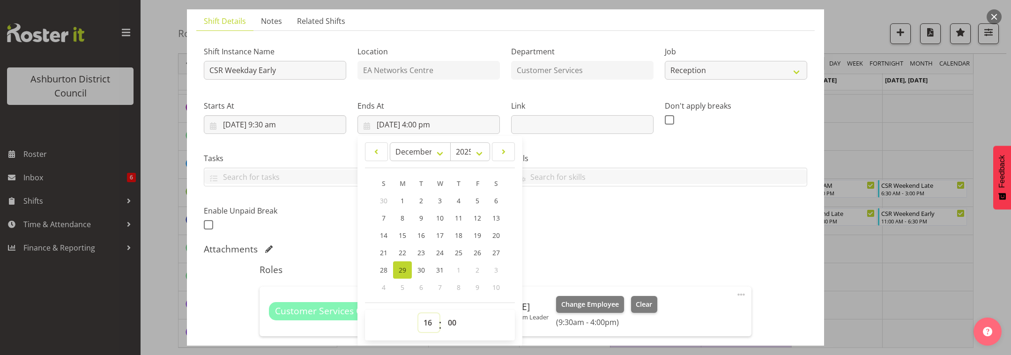
click at [427, 321] on select "00 01 02 03 04 05 06 07 08 09 10 11 12 13 14 15 16 17 18 19 20 21 22 23" at bounding box center [428, 322] width 21 height 19
select select "17"
click at [418, 313] on select "00 01 02 03 04 05 06 07 08 09 10 11 12 13 14 15 16 17 18 19 20 21 22 23" at bounding box center [428, 322] width 21 height 19
type input "[DATE] 5:00 pm"
click at [449, 322] on select "00 01 02 03 04 05 06 07 08 09 10 11 12 13 14 15 16 17 18 19 20 21 22 23 24 25 2…" at bounding box center [453, 322] width 21 height 19
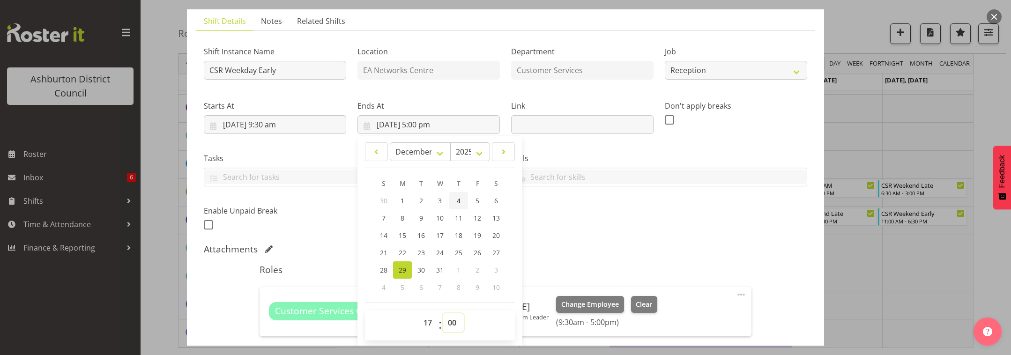
select select "30"
click at [443, 313] on select "00 01 02 03 04 05 06 07 08 09 10 11 12 13 14 15 16 17 18 19 20 21 22 23 24 25 2…" at bounding box center [453, 322] width 21 height 19
type input "[DATE] 5:30 pm"
click at [585, 245] on div "Attachments" at bounding box center [505, 249] width 603 height 11
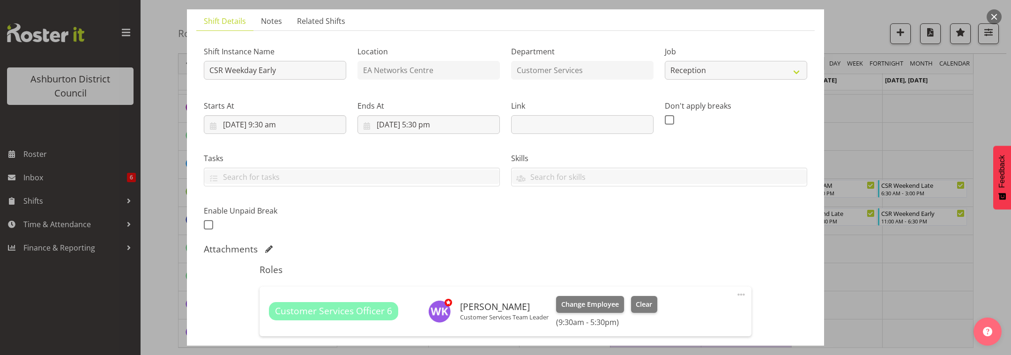
scroll to position [181, 0]
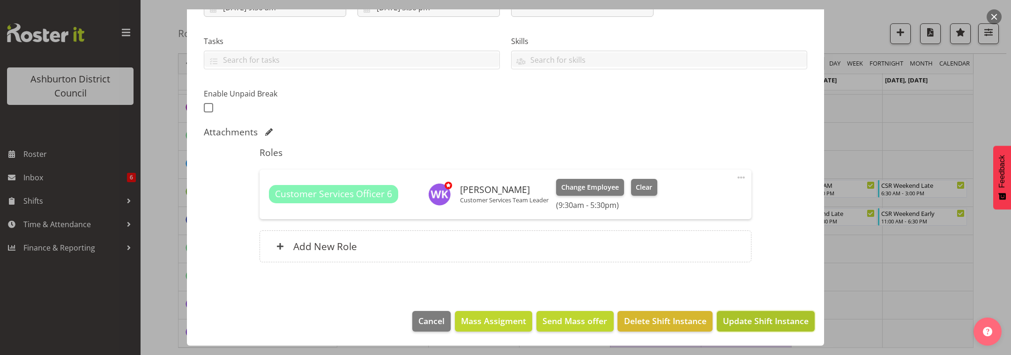
click at [765, 325] on span "Update Shift Instance" at bounding box center [766, 321] width 86 height 12
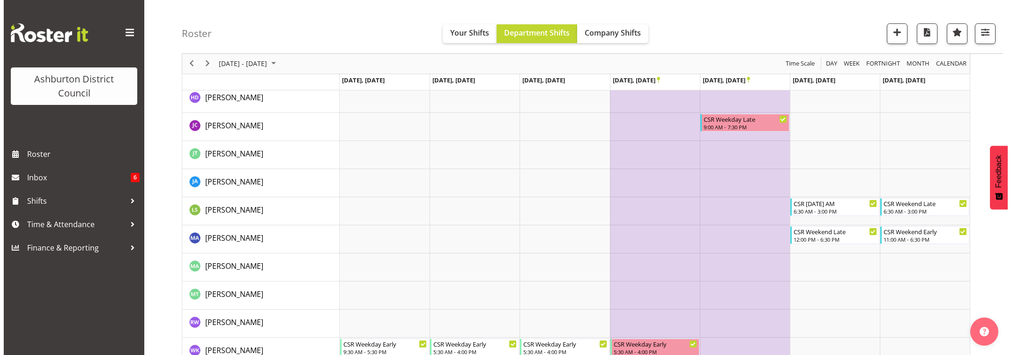
scroll to position [196, 0]
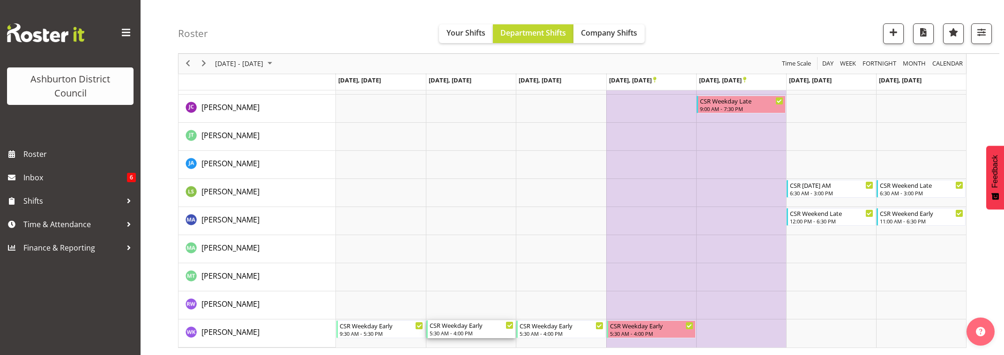
click at [487, 331] on div "5:30 AM - 4:00 PM" at bounding box center [472, 332] width 84 height 7
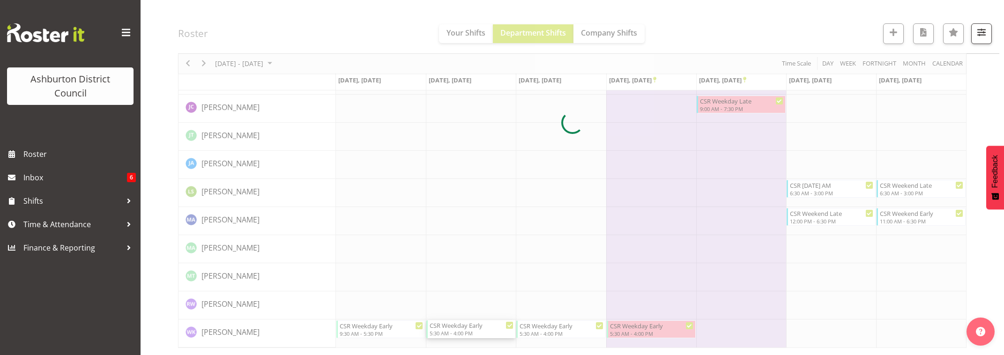
select select
select select "11"
select select "2025"
select select "5"
select select "30"
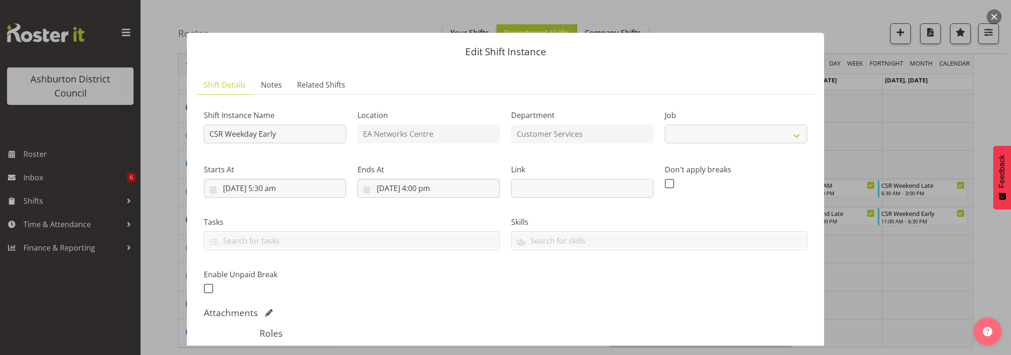
select select "30"
click at [291, 191] on input "[DATE] 5:30 am" at bounding box center [275, 188] width 142 height 19
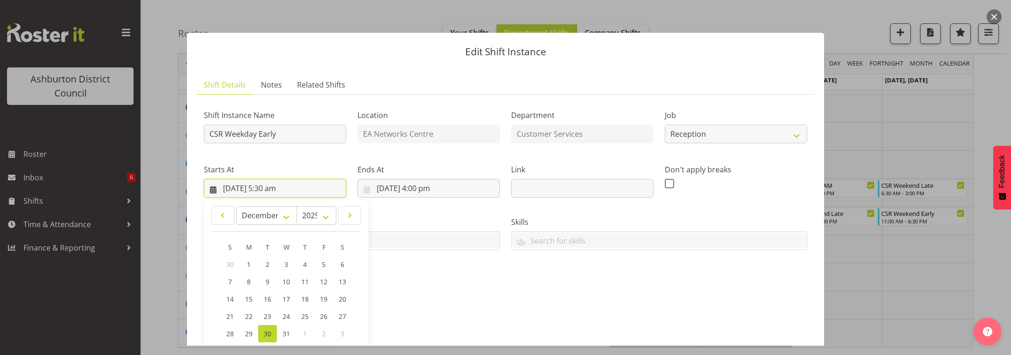
scroll to position [156, 0]
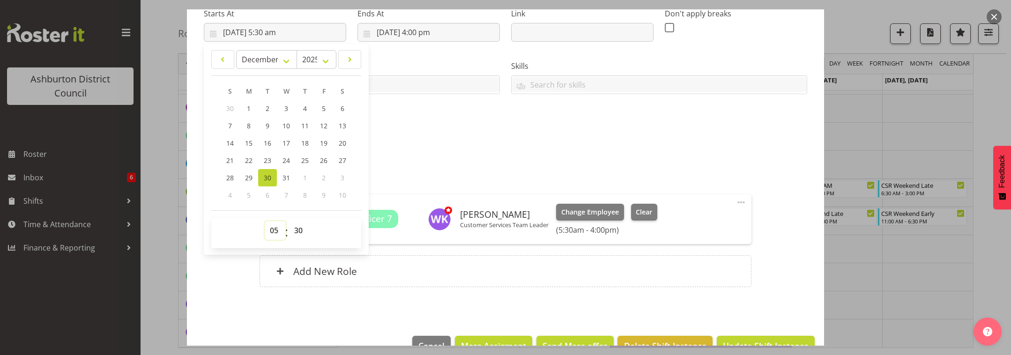
click at [274, 234] on select "00 01 02 03 04 05 06 07 08 09 10 11 12 13 14 15 16 17 18 19 20 21 22 23" at bounding box center [275, 230] width 21 height 19
select select "9"
click at [265, 221] on select "00 01 02 03 04 05 06 07 08 09 10 11 12 13 14 15 16 17 18 19 20 21 22 23" at bounding box center [275, 230] width 21 height 19
type input "[DATE] 9:30 am"
click at [433, 37] on input "[DATE] 4:00 pm" at bounding box center [428, 32] width 142 height 19
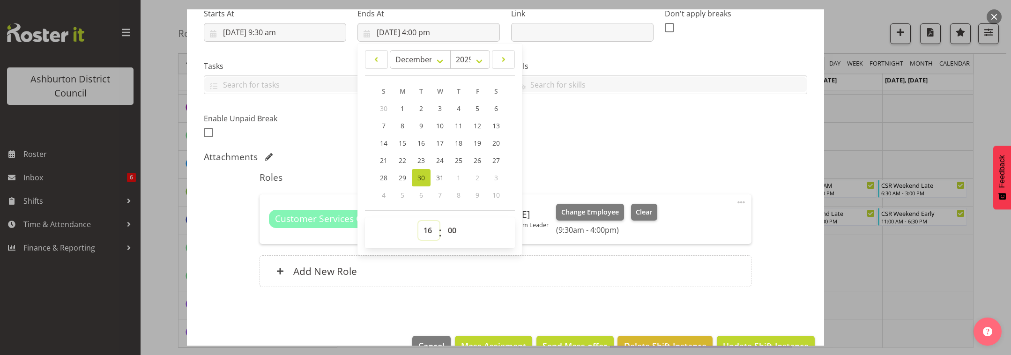
click at [424, 230] on select "00 01 02 03 04 05 06 07 08 09 10 11 12 13 14 15 16 17 18 19 20 21 22 23" at bounding box center [428, 230] width 21 height 19
select select "17"
click at [418, 221] on select "00 01 02 03 04 05 06 07 08 09 10 11 12 13 14 15 16 17 18 19 20 21 22 23" at bounding box center [428, 230] width 21 height 19
type input "[DATE] 5:00 pm"
click at [448, 230] on select "00 01 02 03 04 05 06 07 08 09 10 11 12 13 14 15 16 17 18 19 20 21 22 23 24 25 2…" at bounding box center [453, 230] width 21 height 19
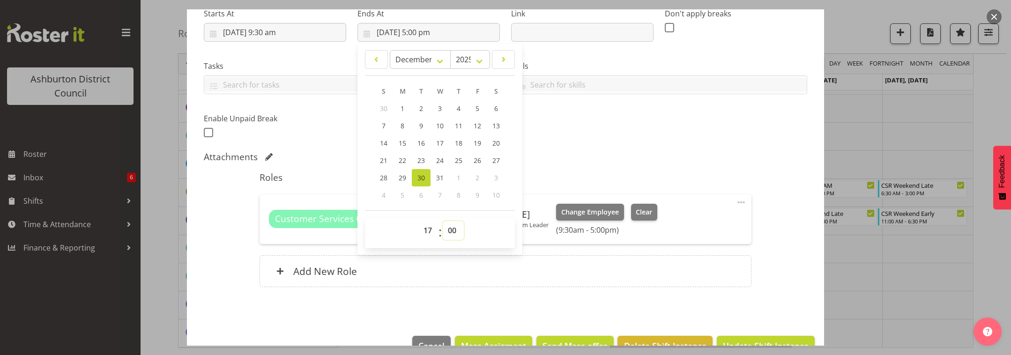
select select "30"
click at [443, 221] on select "00 01 02 03 04 05 06 07 08 09 10 11 12 13 14 15 16 17 18 19 20 21 22 23 24 25 2…" at bounding box center [453, 230] width 21 height 19
type input "[DATE] 5:30 pm"
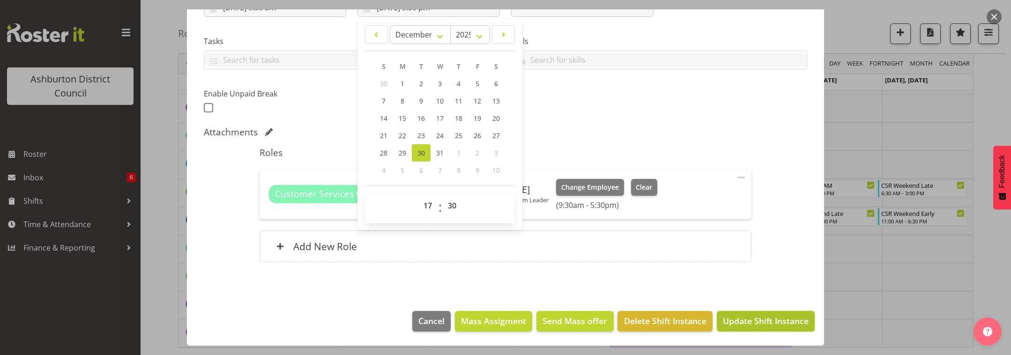
click at [775, 324] on span "Update Shift Instance" at bounding box center [766, 321] width 86 height 12
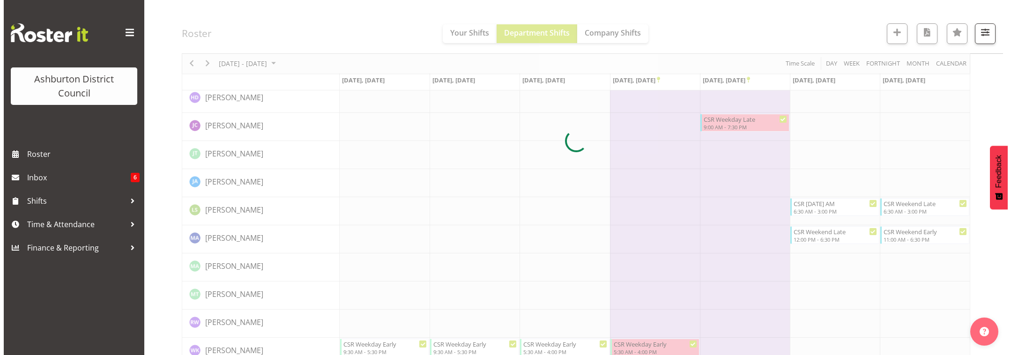
scroll to position [196, 0]
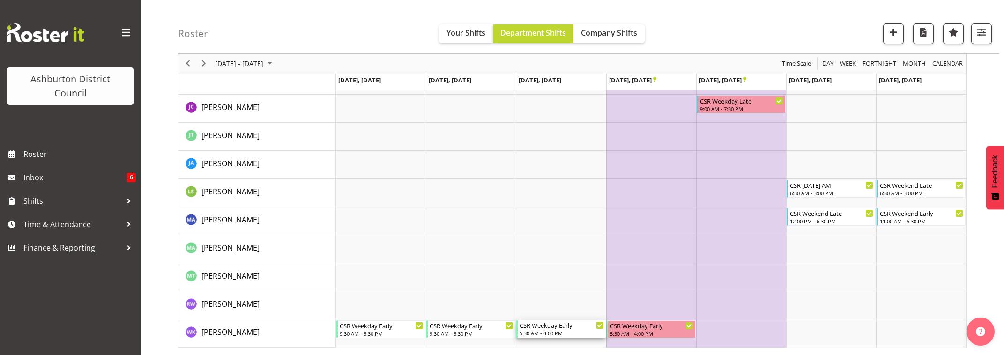
click at [563, 332] on div "5:30 AM - 4:00 PM" at bounding box center [562, 332] width 84 height 7
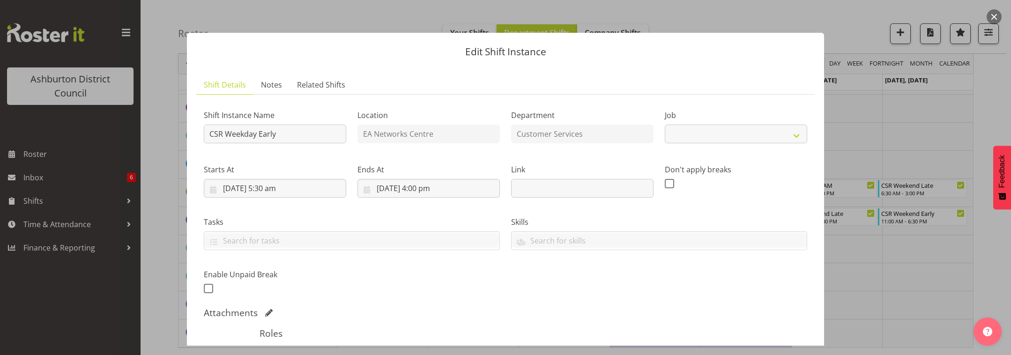
select select "30"
click at [274, 192] on input "[DATE] 5:30 am" at bounding box center [275, 188] width 142 height 19
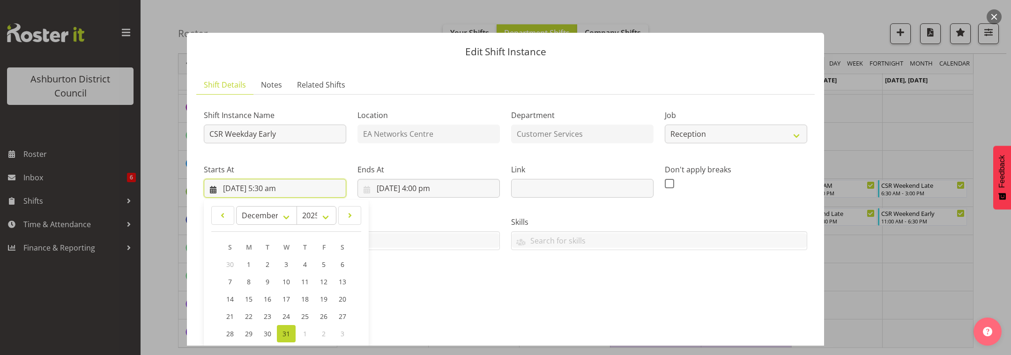
scroll to position [181, 0]
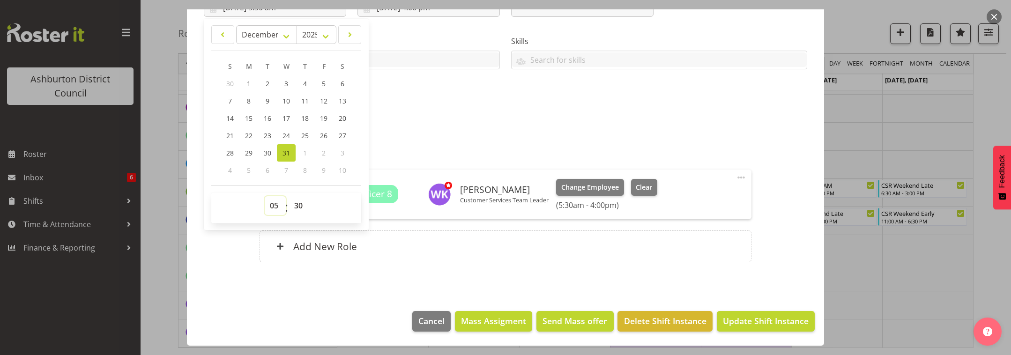
click at [274, 208] on select "00 01 02 03 04 05 06 07 08 09 10 11 12 13 14 15 16 17 18 19 20 21 22 23" at bounding box center [275, 205] width 21 height 19
select select "9"
click at [265, 196] on select "00 01 02 03 04 05 06 07 08 09 10 11 12 13 14 15 16 17 18 19 20 21 22 23" at bounding box center [275, 205] width 21 height 19
type input "[DATE] 9:30 am"
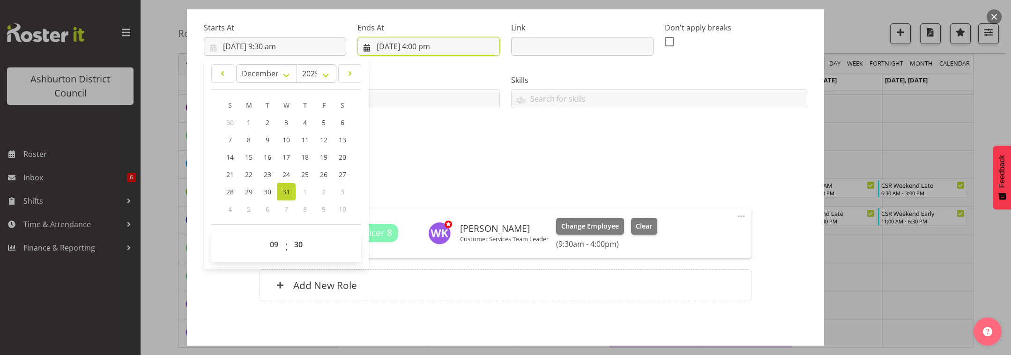
click at [433, 50] on input "[DATE] 4:00 pm" at bounding box center [428, 46] width 142 height 19
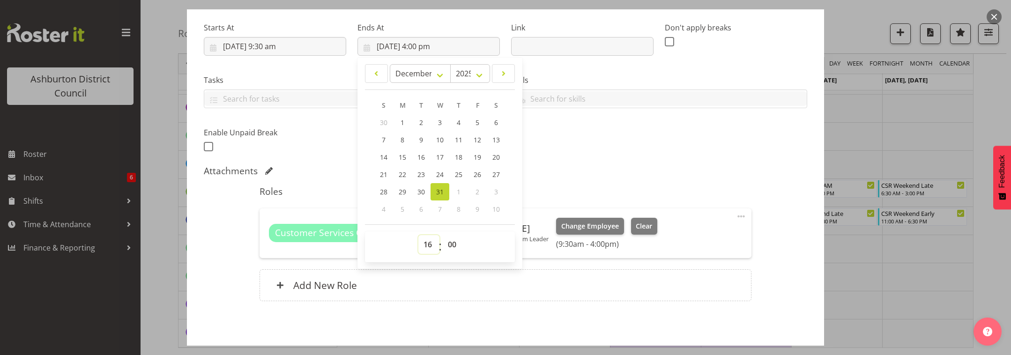
click at [428, 249] on select "00 01 02 03 04 05 06 07 08 09 10 11 12 13 14 15 16 17 18 19 20 21 22 23" at bounding box center [428, 244] width 21 height 19
select select "15"
click at [418, 235] on select "00 01 02 03 04 05 06 07 08 09 10 11 12 13 14 15 16 17 18 19 20 21 22 23" at bounding box center [428, 244] width 21 height 19
type input "[DATE] 3:00 pm"
click at [429, 245] on select "00 01 02 03 04 05 06 07 08 09 10 11 12 13 14 15 16 17 18 19 20 21 22 23" at bounding box center [428, 244] width 21 height 19
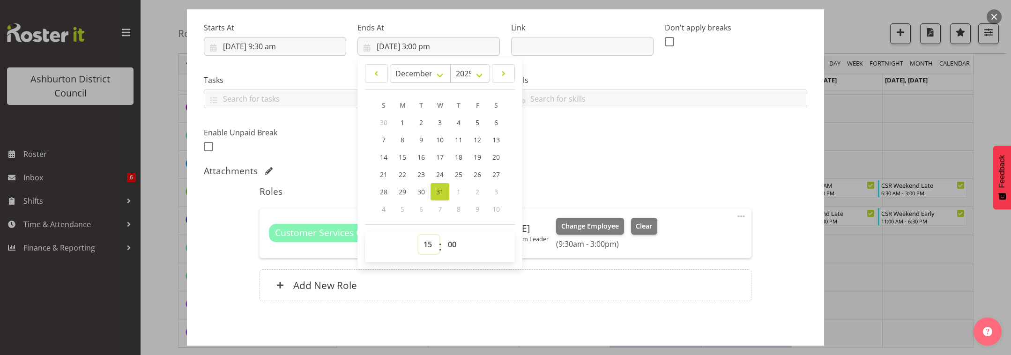
select select "17"
click at [418, 235] on select "00 01 02 03 04 05 06 07 08 09 10 11 12 13 14 15 16 17 18 19 20 21 22 23" at bounding box center [428, 244] width 21 height 19
type input "[DATE] 5:00 pm"
click at [450, 247] on select "00 01 02 03 04 05 06 07 08 09 10 11 12 13 14 15 16 17 18 19 20 21 22 23 24 25 2…" at bounding box center [453, 244] width 21 height 19
select select "30"
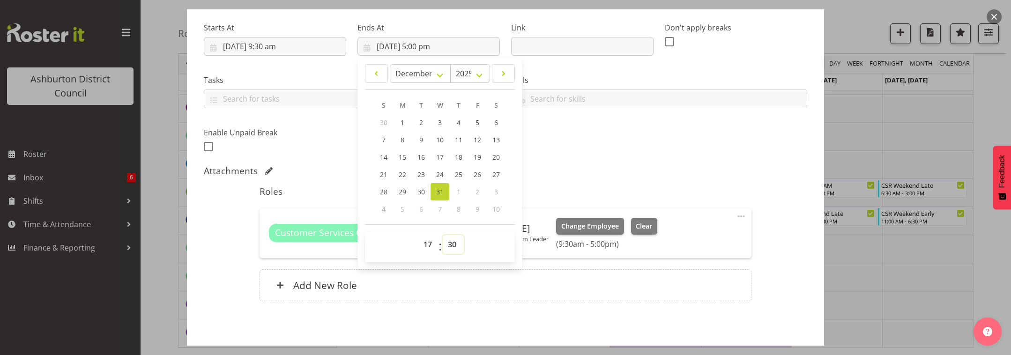
click at [443, 235] on select "00 01 02 03 04 05 06 07 08 09 10 11 12 13 14 15 16 17 18 19 20 21 22 23 24 25 2…" at bounding box center [453, 244] width 21 height 19
type input "[DATE] 5:30 pm"
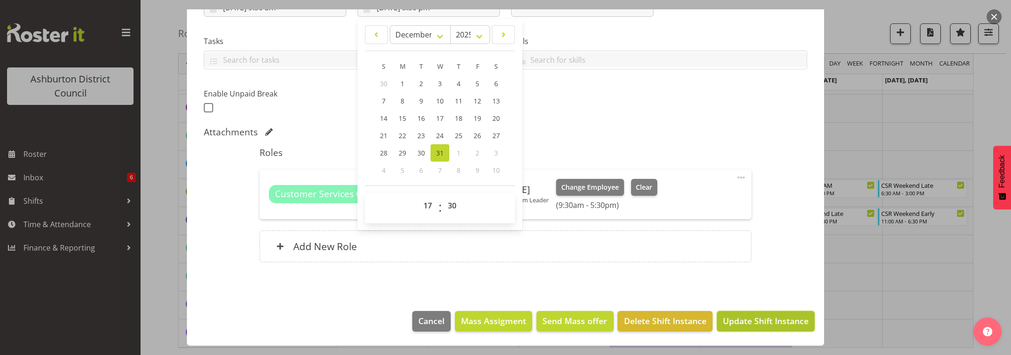
click at [775, 322] on span "Update Shift Instance" at bounding box center [766, 321] width 86 height 12
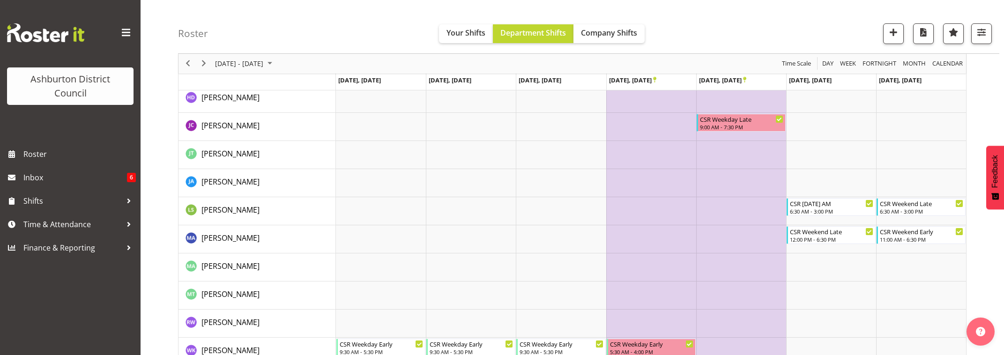
scroll to position [196, 0]
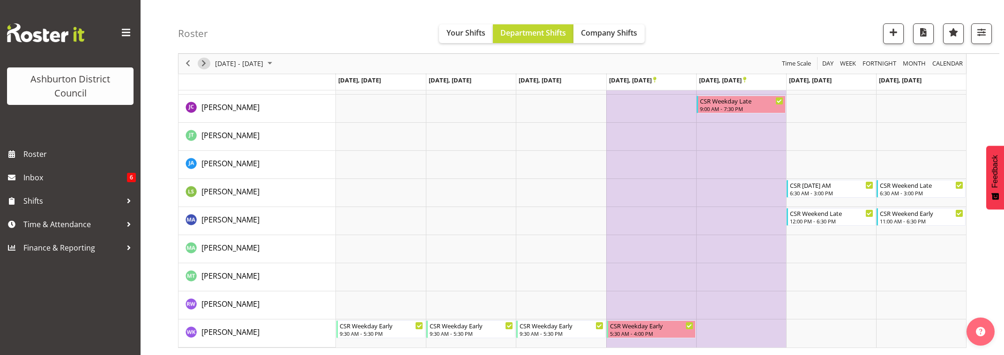
click at [201, 65] on span "Next" at bounding box center [203, 64] width 11 height 12
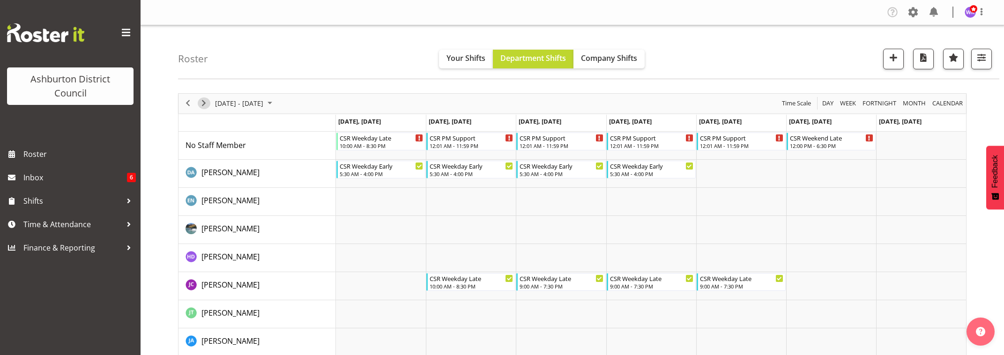
drag, startPoint x: 205, startPoint y: 105, endPoint x: 470, endPoint y: 191, distance: 279.1
click at [205, 105] on span "Next" at bounding box center [203, 103] width 11 height 12
